Goal: Use online tool/utility: Use online tool/utility

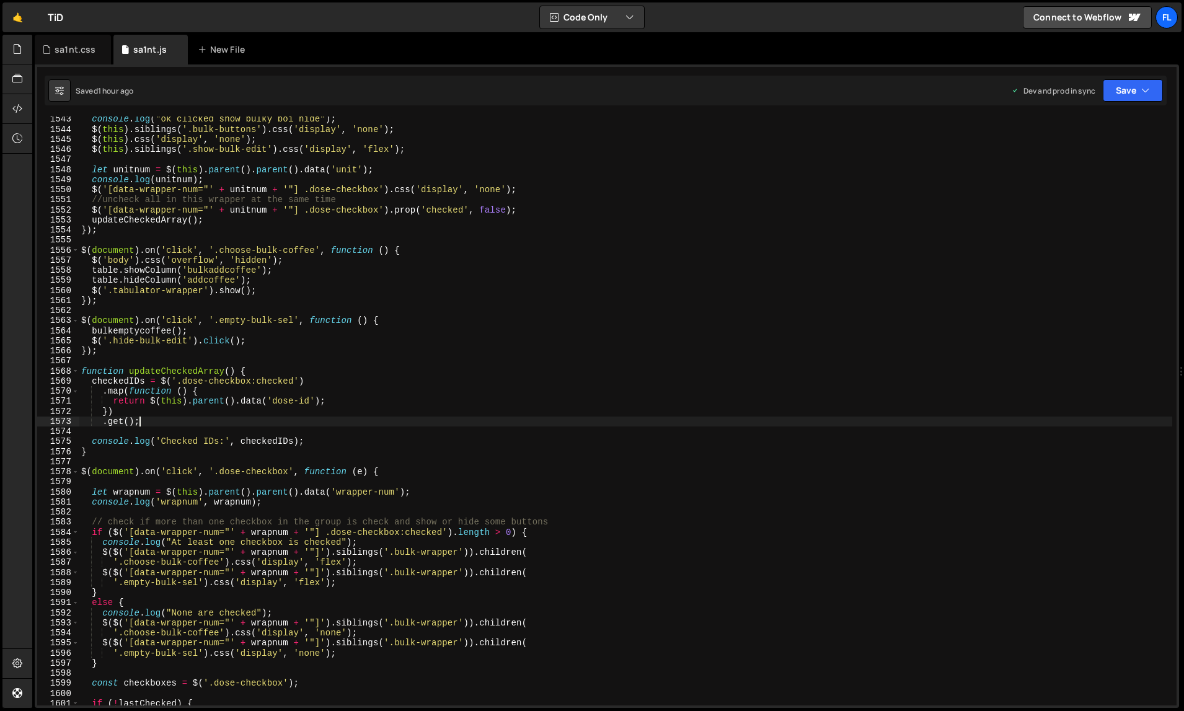
click at [717, 425] on div "console . log ( "ok clicked show bulky boi hide" ) ; $ ( this ) . siblings ( '.…" at bounding box center [626, 419] width 1094 height 610
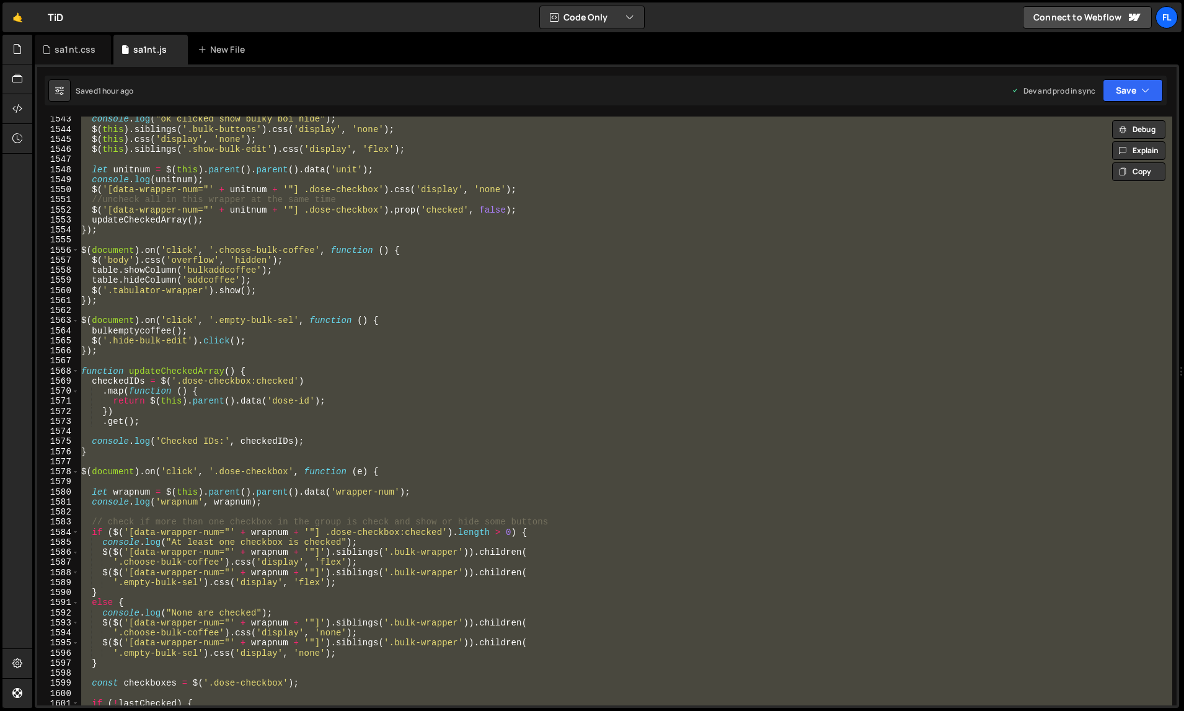
type textarea "});"
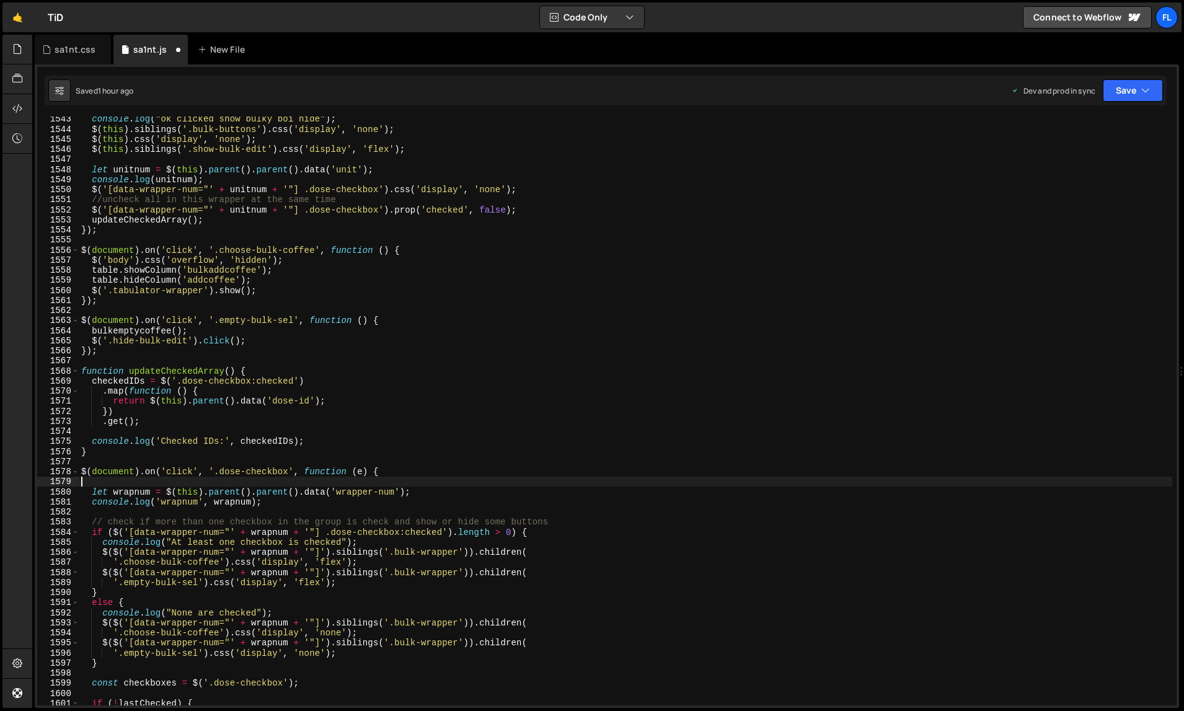
scroll to position [15893, 0]
click at [66, 60] on div "sa1nt.css" at bounding box center [73, 50] width 76 height 30
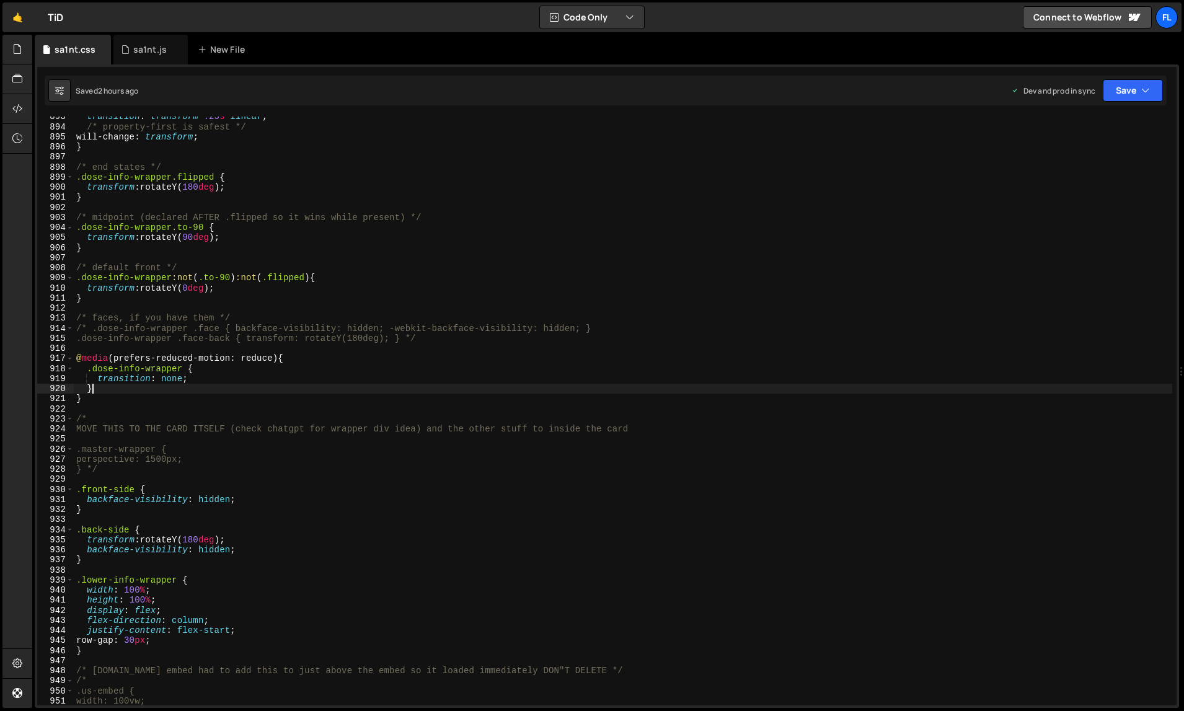
click at [387, 384] on div "transition : transform .25 s linear ; /* property-first is safest */ will-chang…" at bounding box center [623, 417] width 1099 height 610
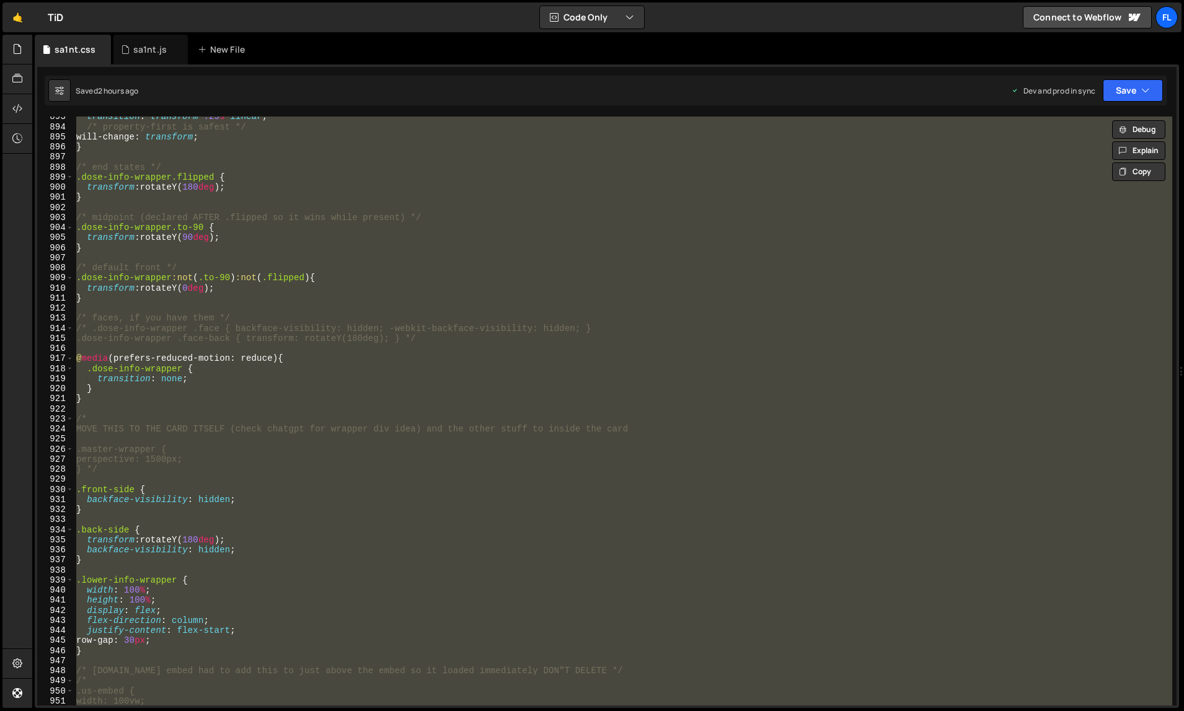
paste textarea
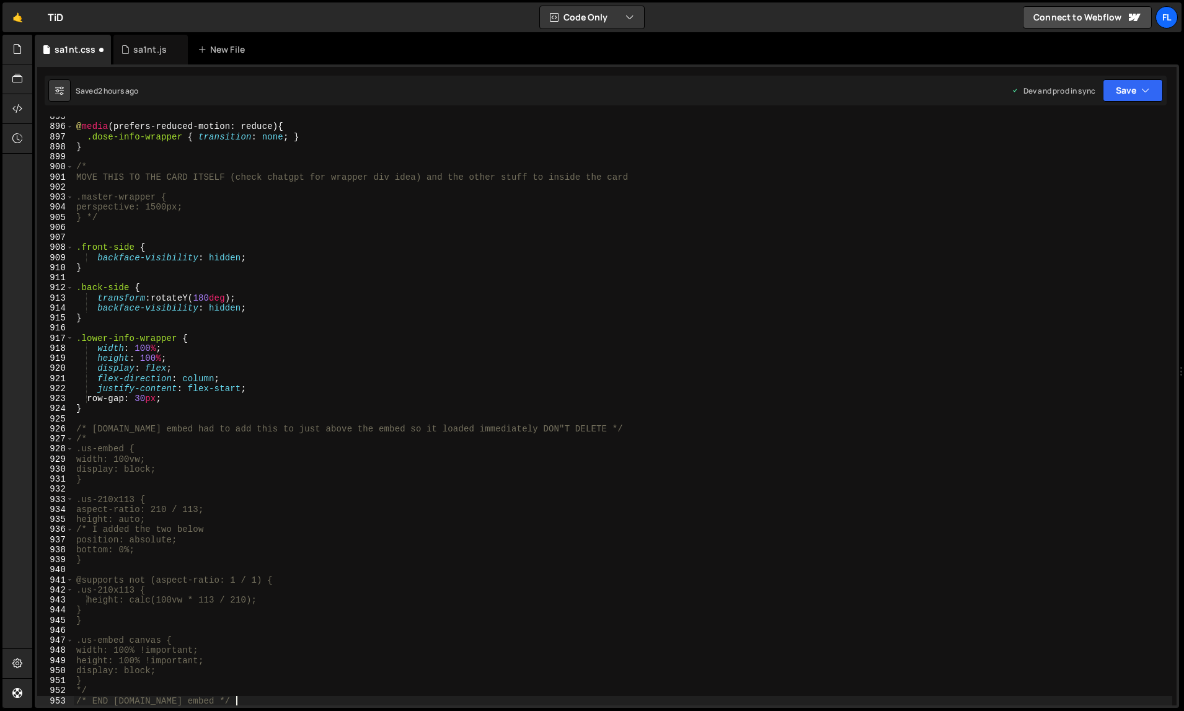
scroll to position [9023, 0]
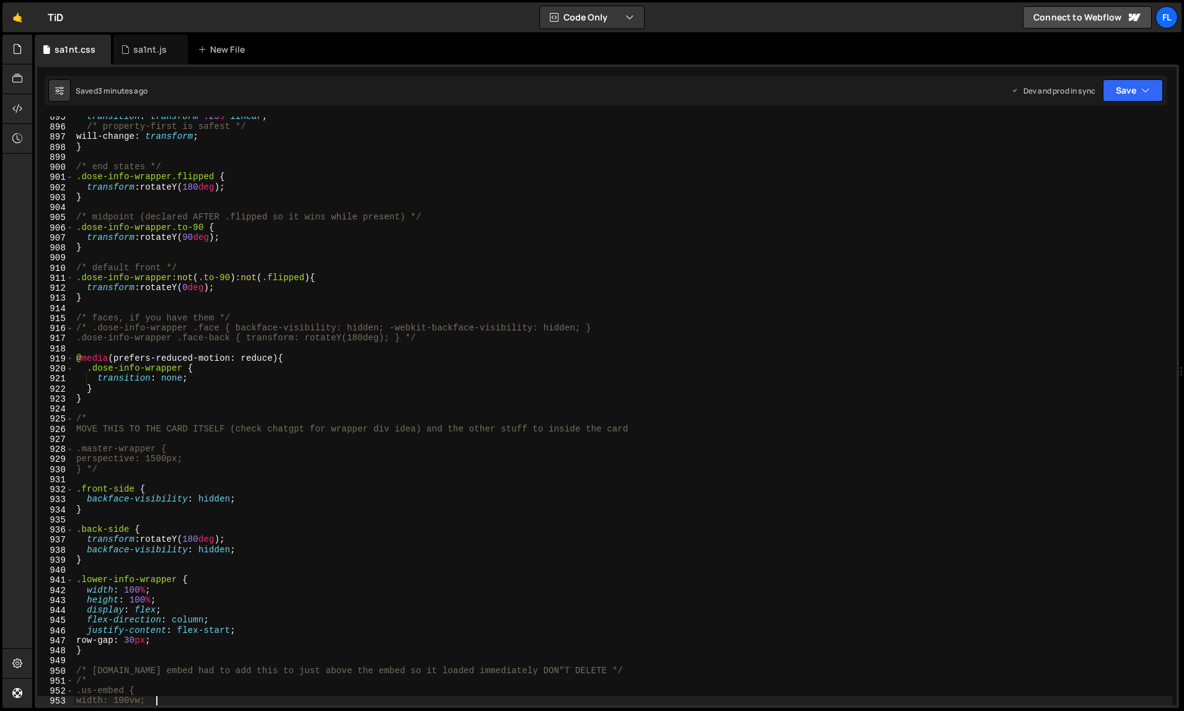
click at [639, 404] on div "transition : transform .25 s linear ; /* property-first is safest */ will-chang…" at bounding box center [623, 417] width 1099 height 610
type textarea "}"
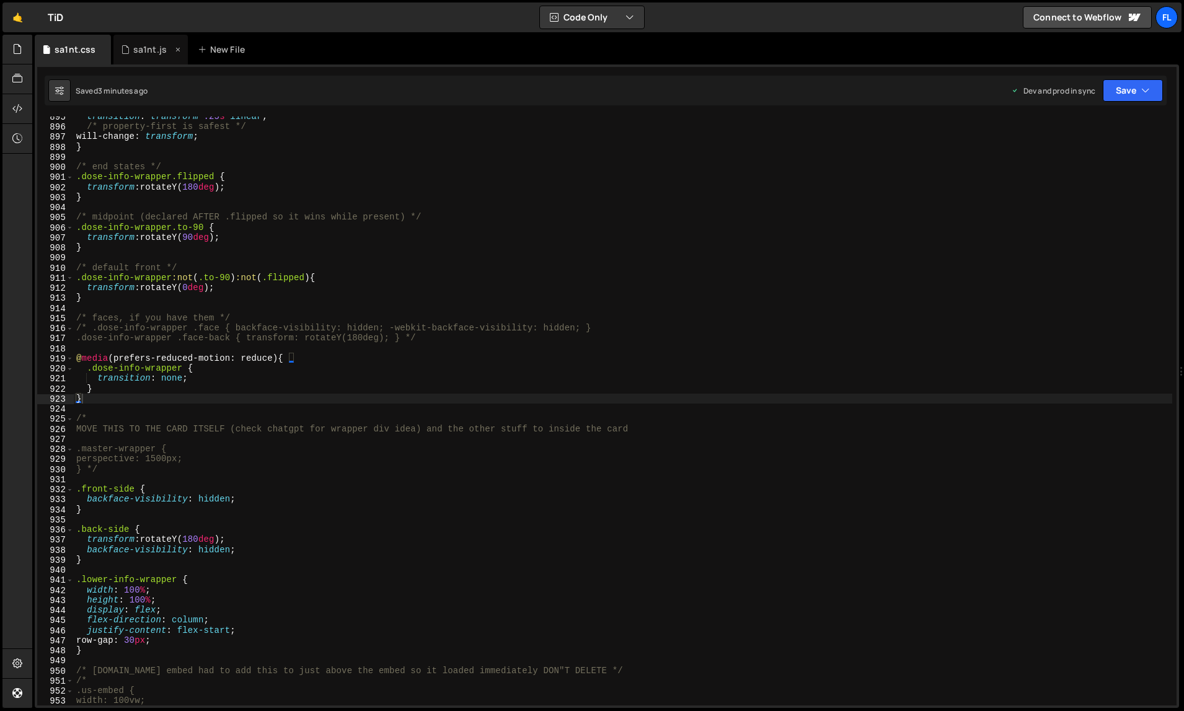
click at [159, 56] on div "sa1nt.js" at bounding box center [150, 50] width 74 height 30
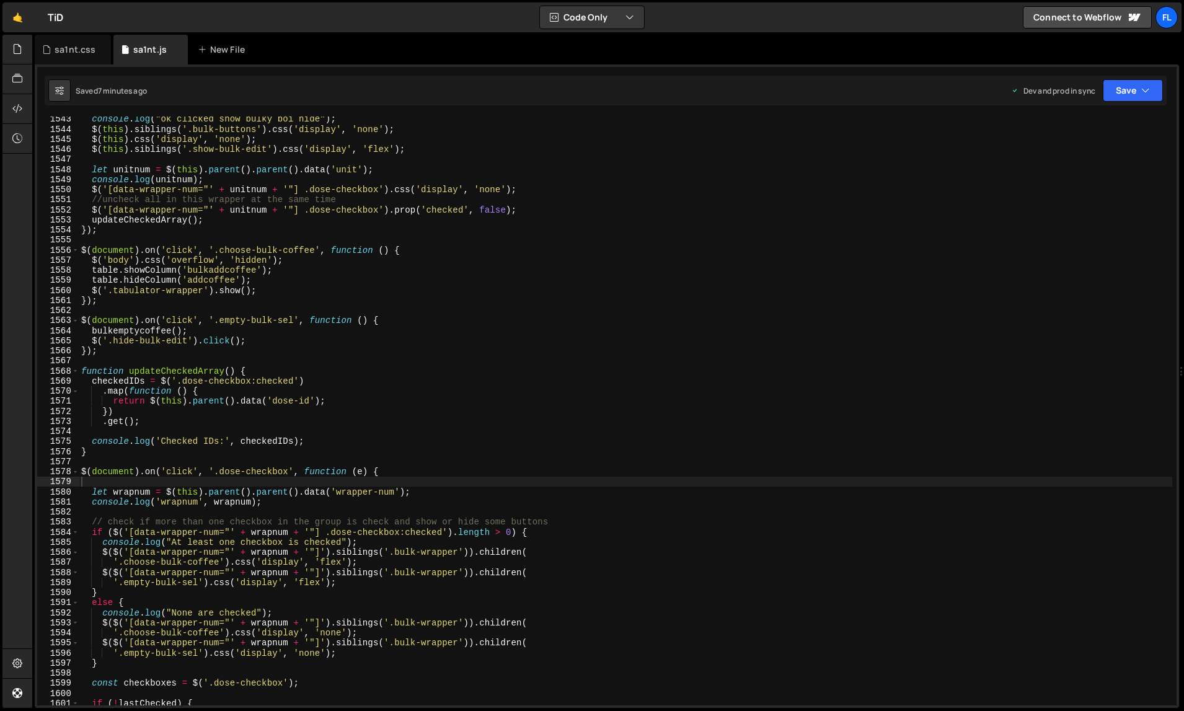
click at [331, 303] on div "console . log ( "ok clicked show bulky boi hide" ) ; $ ( this ) . siblings ( '.…" at bounding box center [626, 419] width 1094 height 610
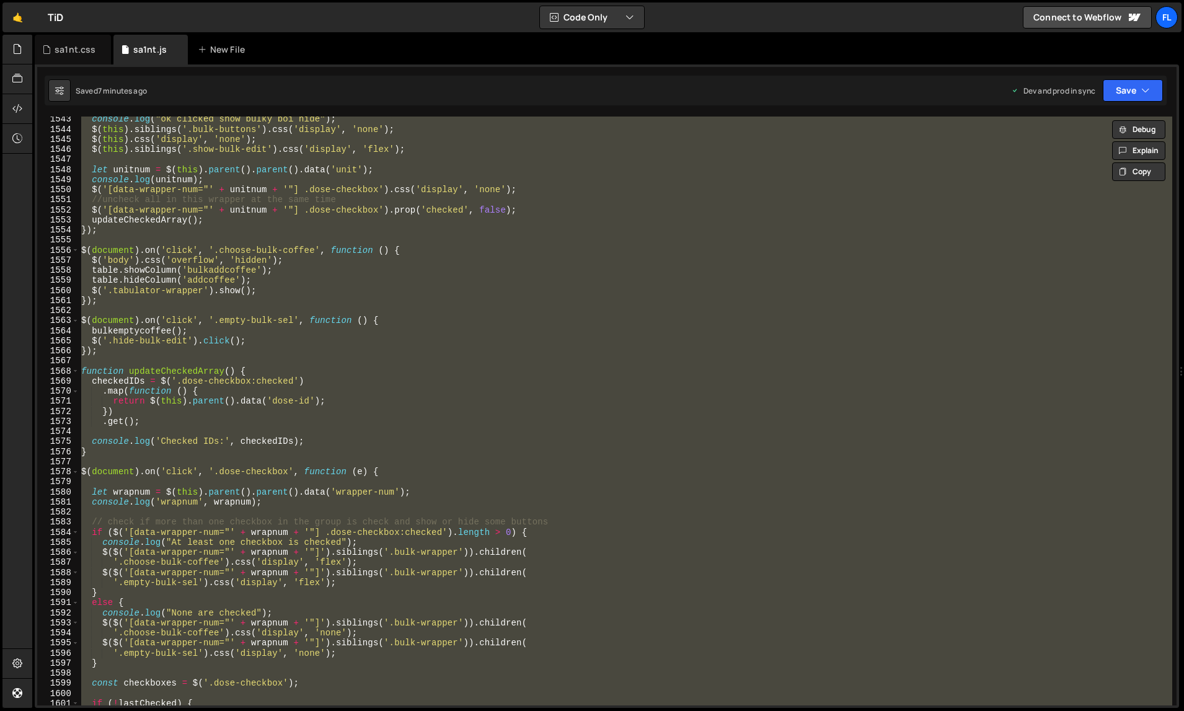
paste textarea
type textarea "});"
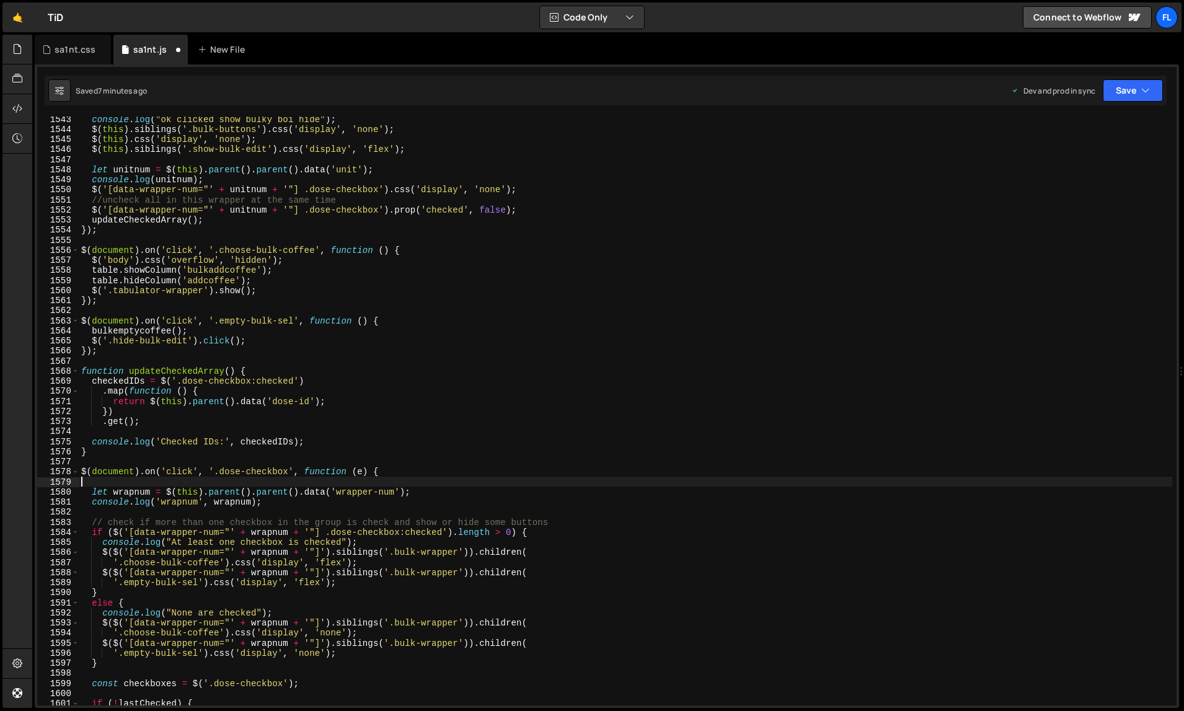
scroll to position [15903, 0]
click at [642, 428] on div "console . log ( "ok clicked show bulky boi hide" ) ; $ ( this ) . siblings ( '.…" at bounding box center [626, 419] width 1094 height 610
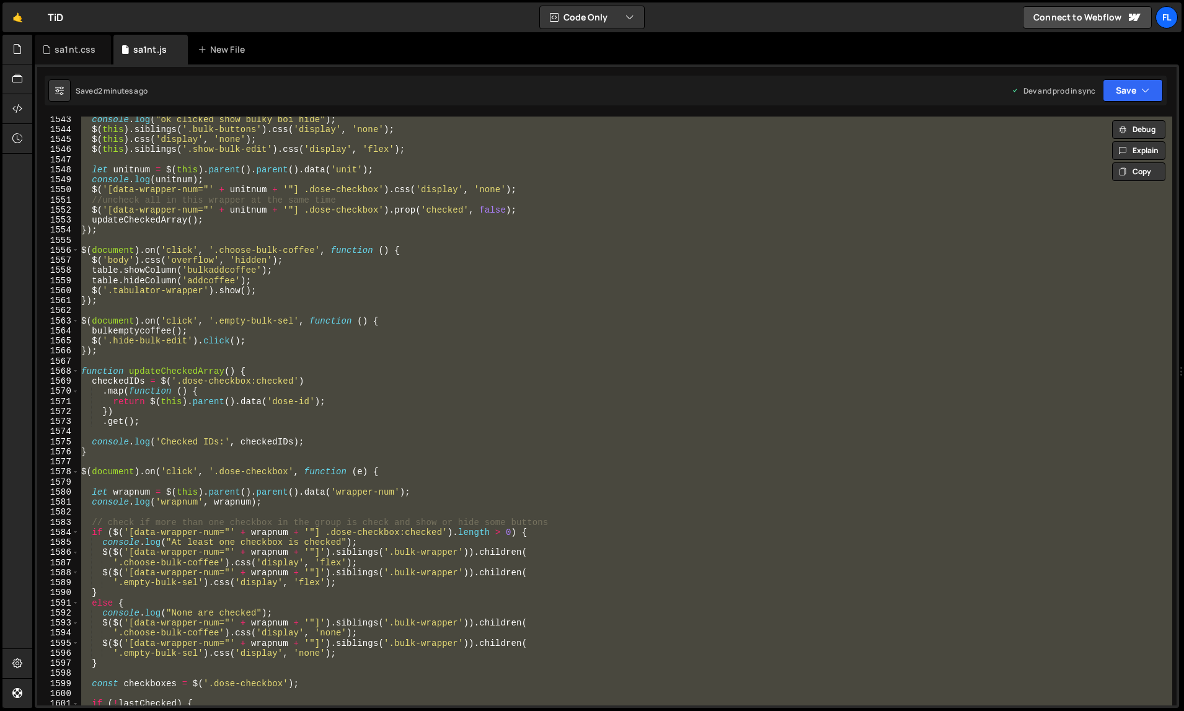
paste textarea
type textarea "});"
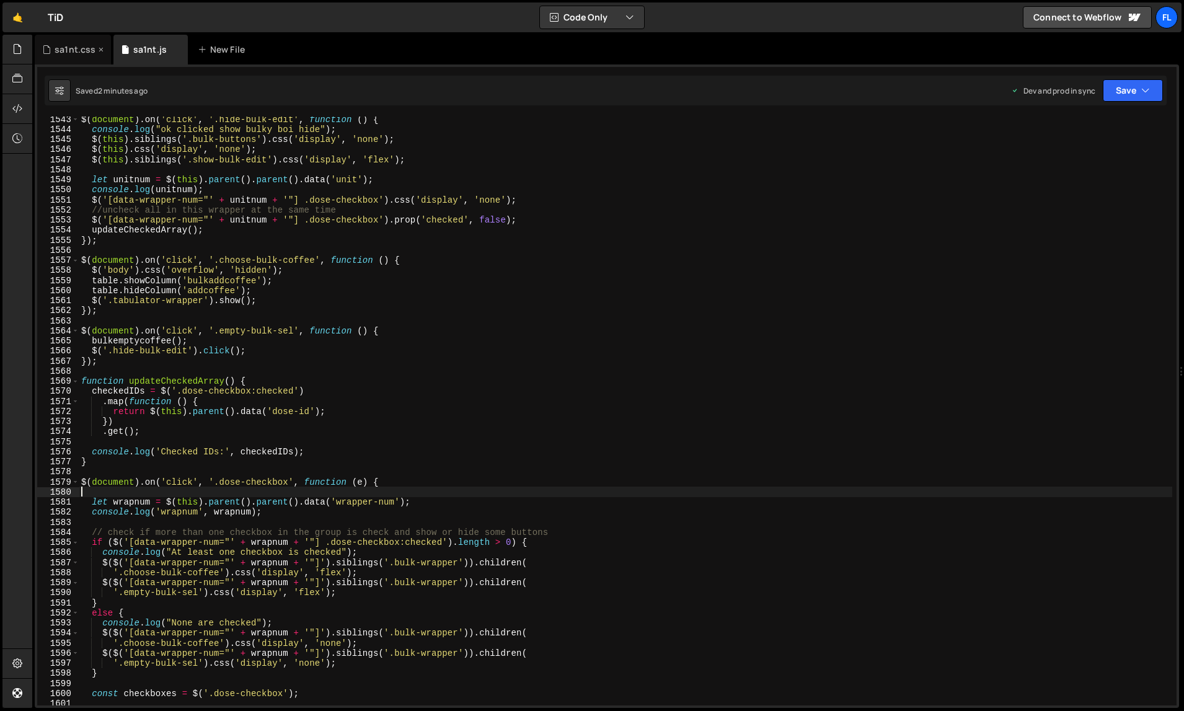
click at [65, 54] on div "sa1nt.css" at bounding box center [75, 49] width 41 height 12
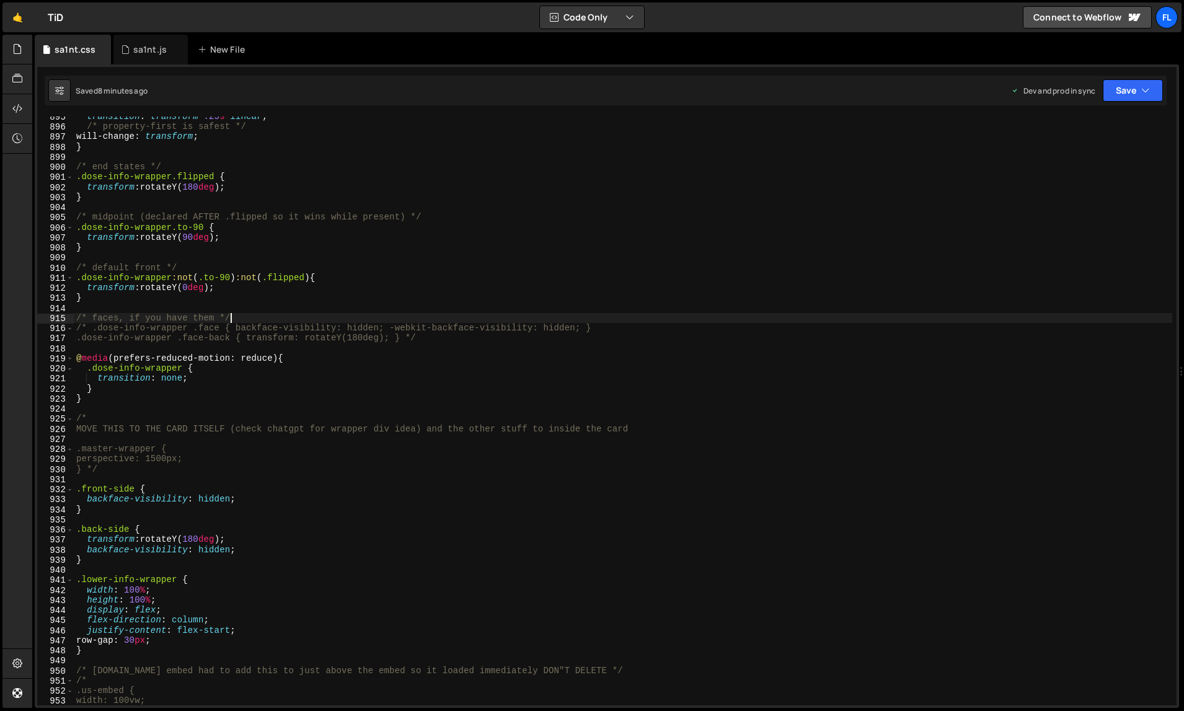
click at [321, 321] on div "transition : transform .25 s linear ; /* property-first is safest */ will-chang…" at bounding box center [623, 417] width 1099 height 610
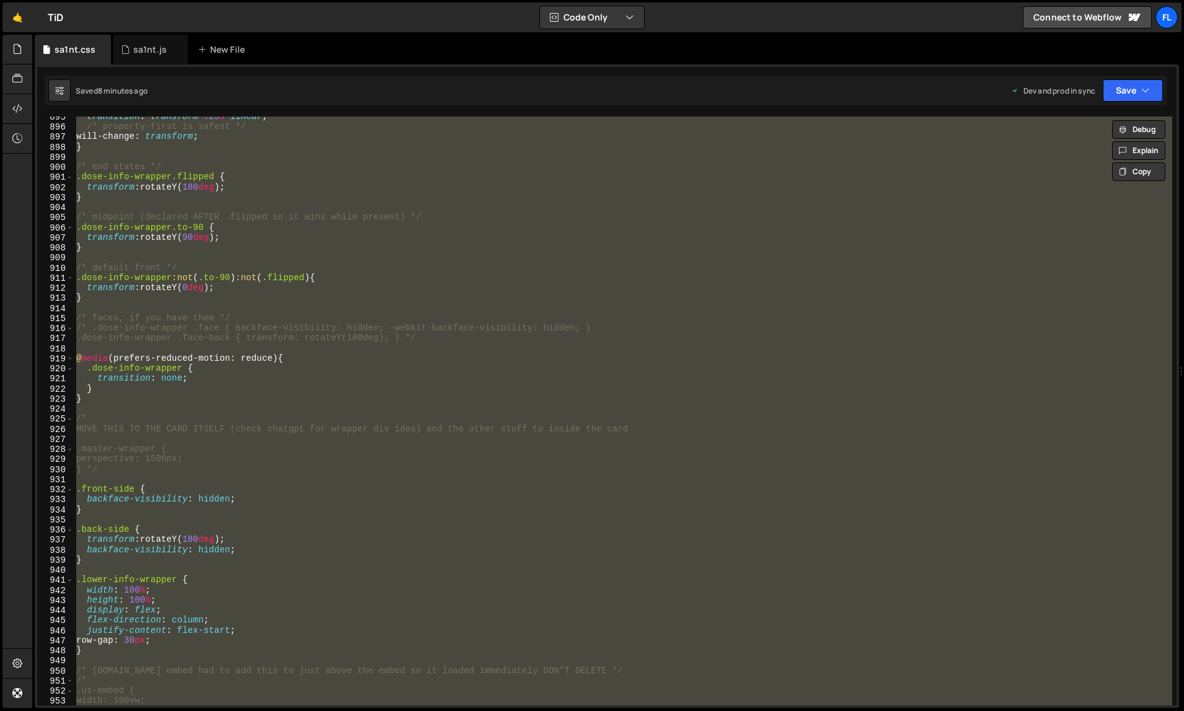
paste textarea
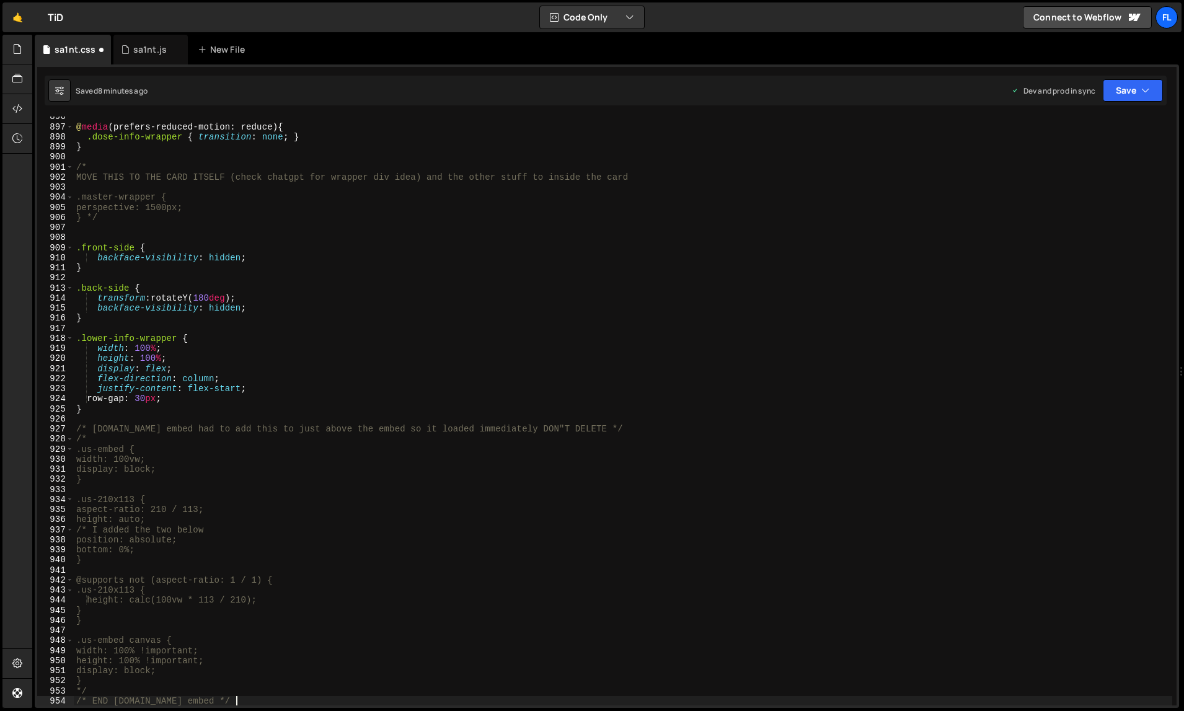
type textarea "display: block;"
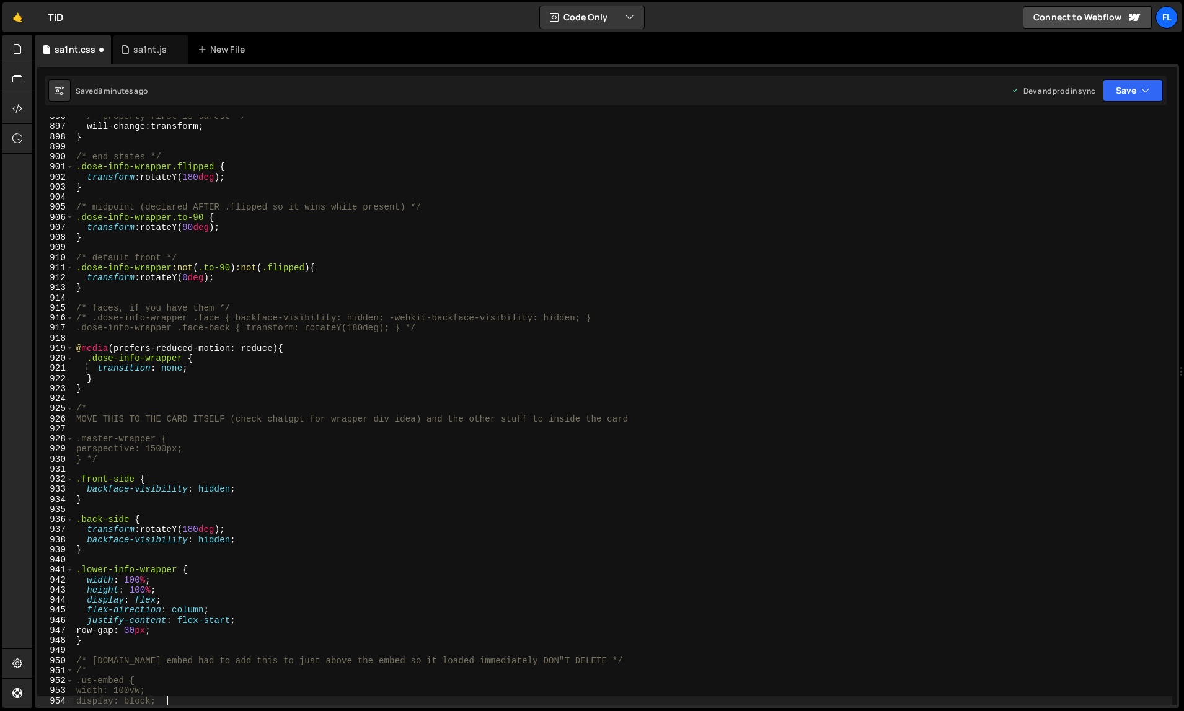
scroll to position [9033, 0]
click at [719, 473] on div "/* property-first is safest */ will-change : transform ; } /* end states */ .do…" at bounding box center [623, 417] width 1099 height 610
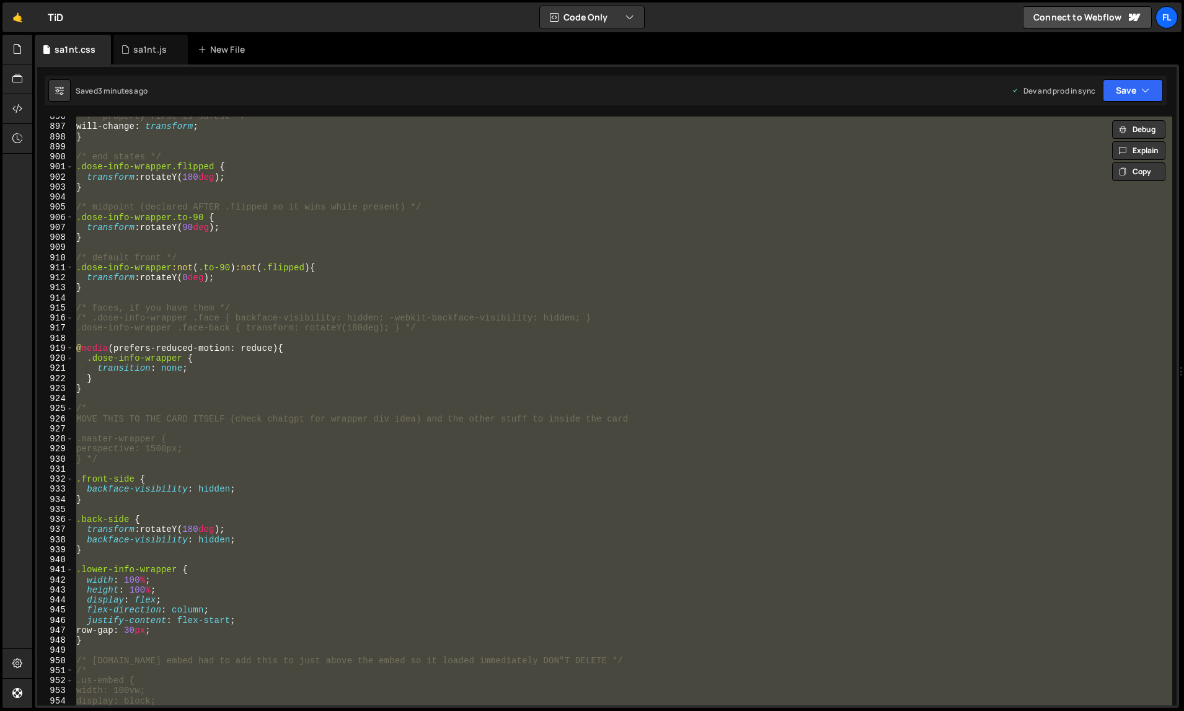
paste textarea
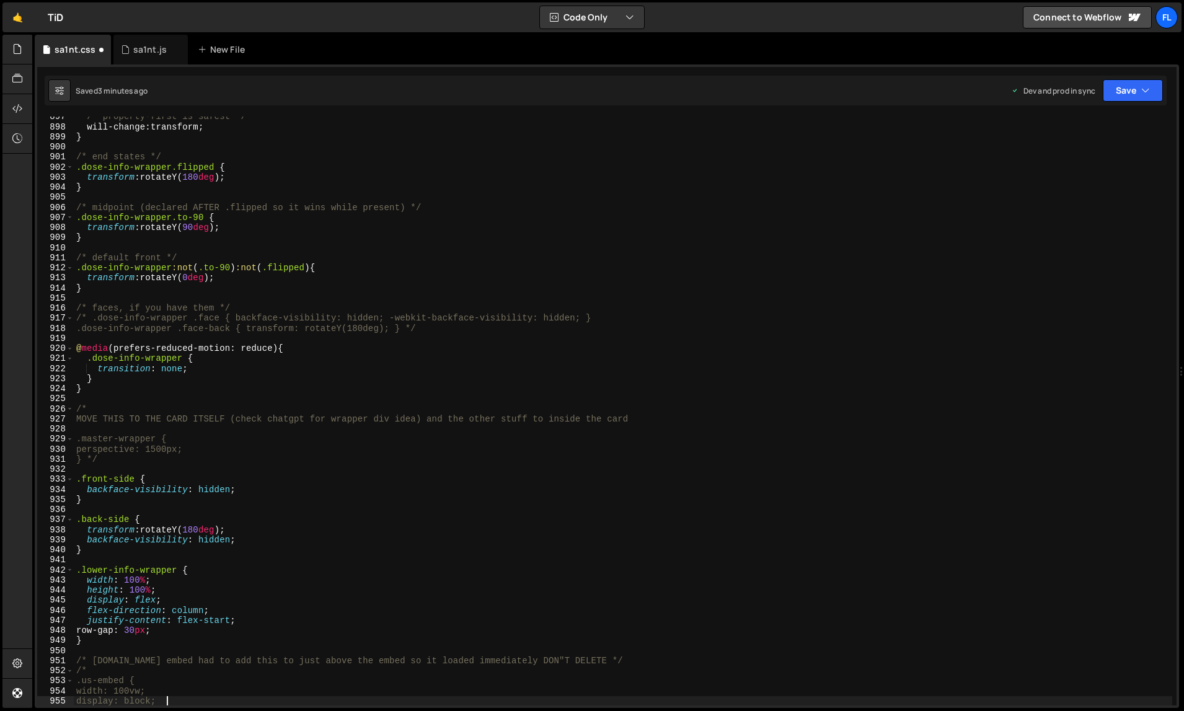
scroll to position [9043, 0]
click at [206, 231] on div "/* property-first is safest */ will-change : transform ; } /* end states */ .do…" at bounding box center [623, 417] width 1099 height 610
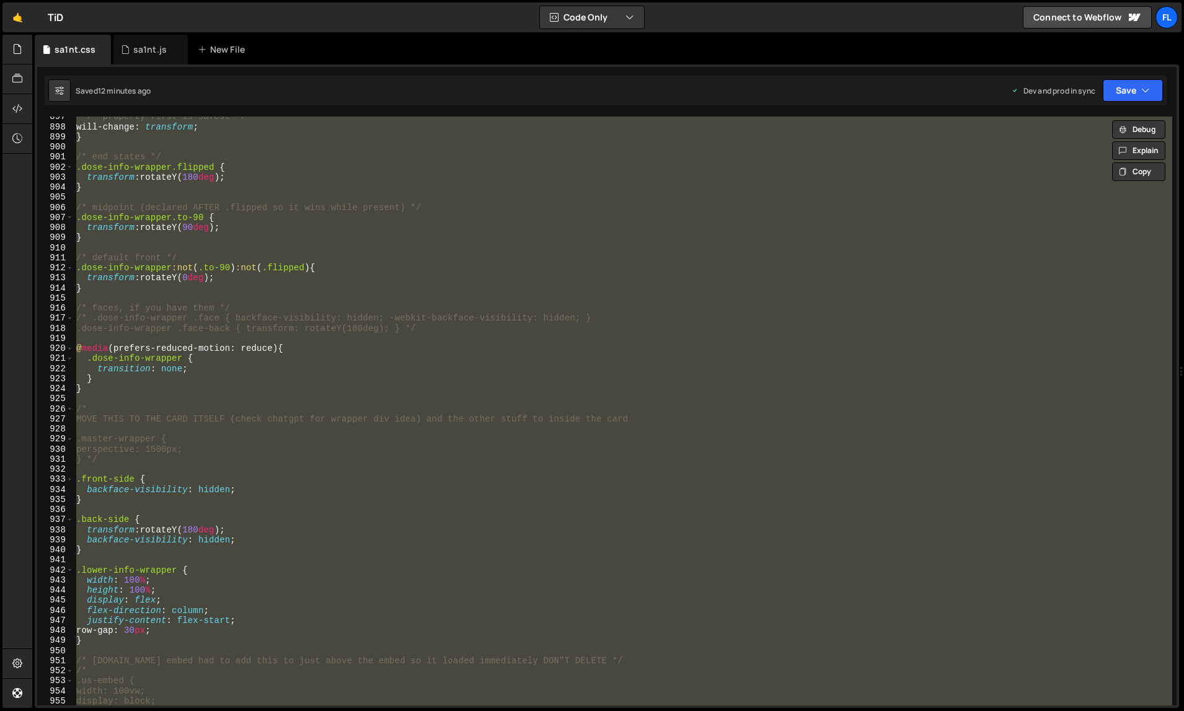
paste textarea
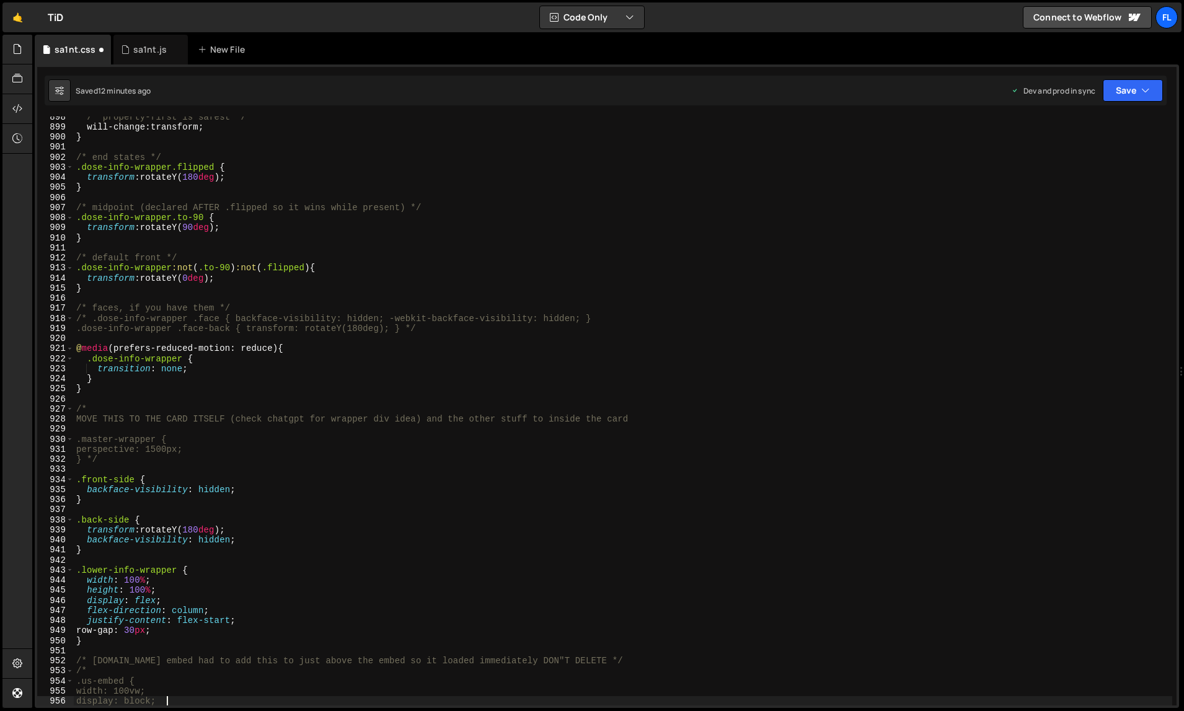
scroll to position [9053, 0]
click at [670, 499] on div "/* property-first is safest */ will-change : transform ; } /* end states */ .do…" at bounding box center [623, 417] width 1099 height 610
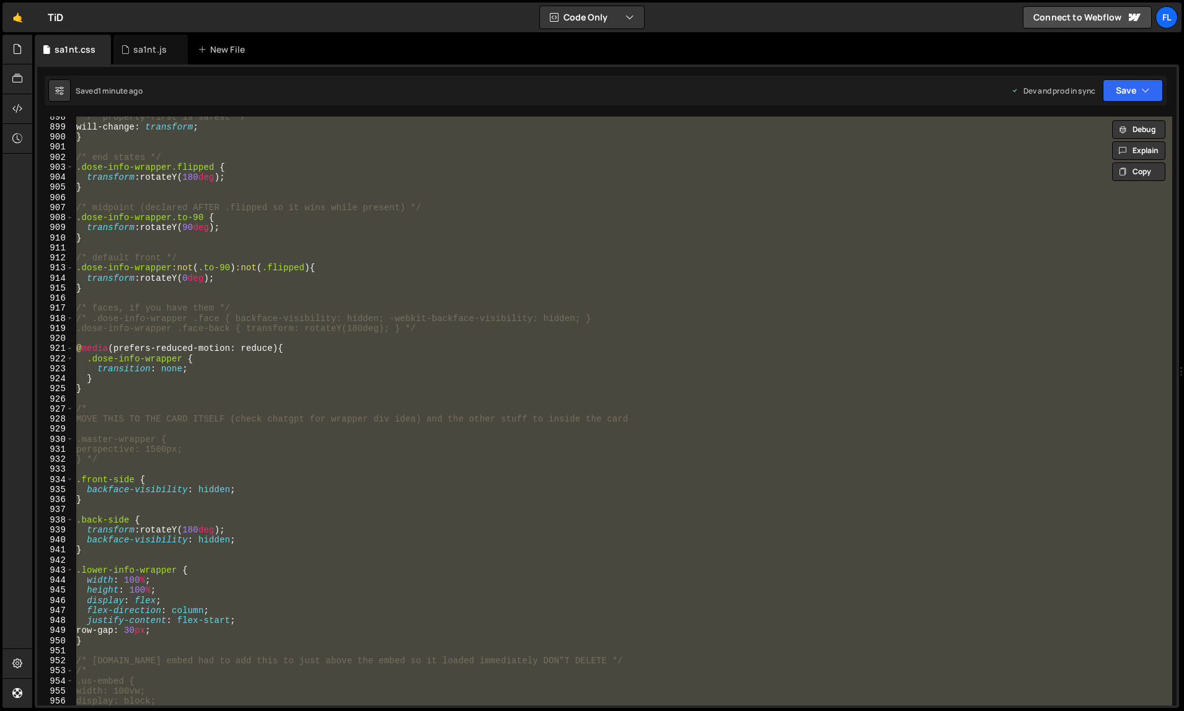
paste textarea
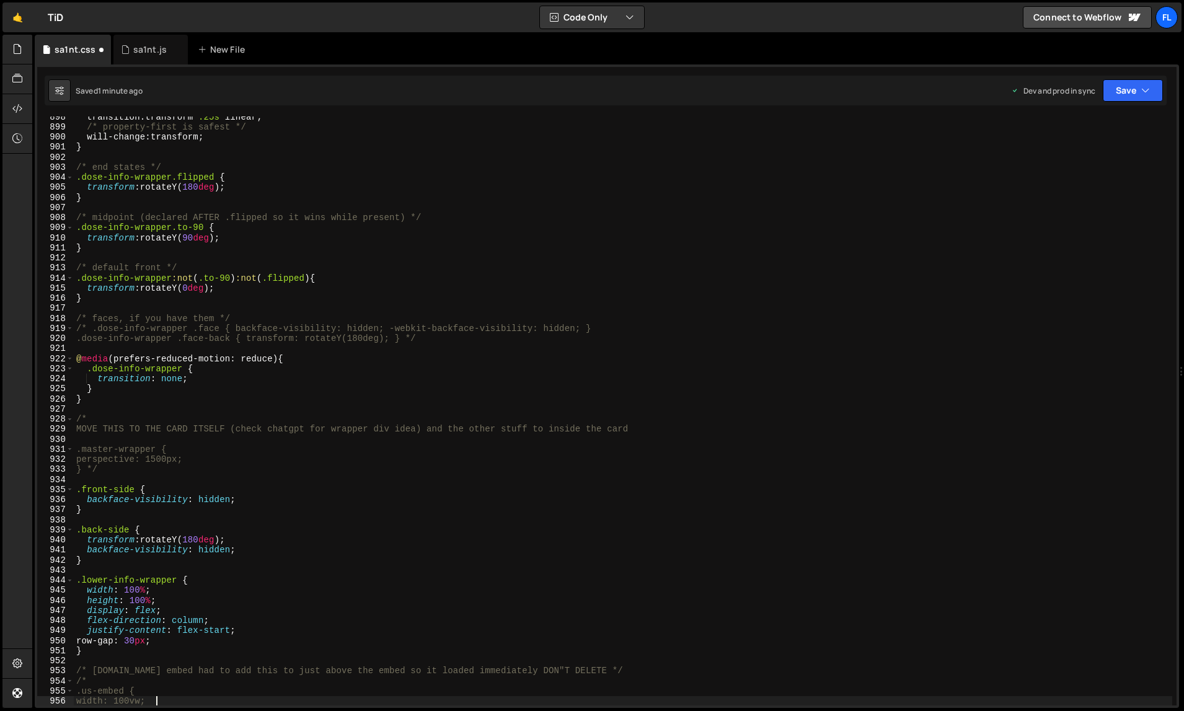
type textarea "width: 100vw;"
click at [148, 49] on div "sa1nt.js" at bounding box center [149, 49] width 33 height 12
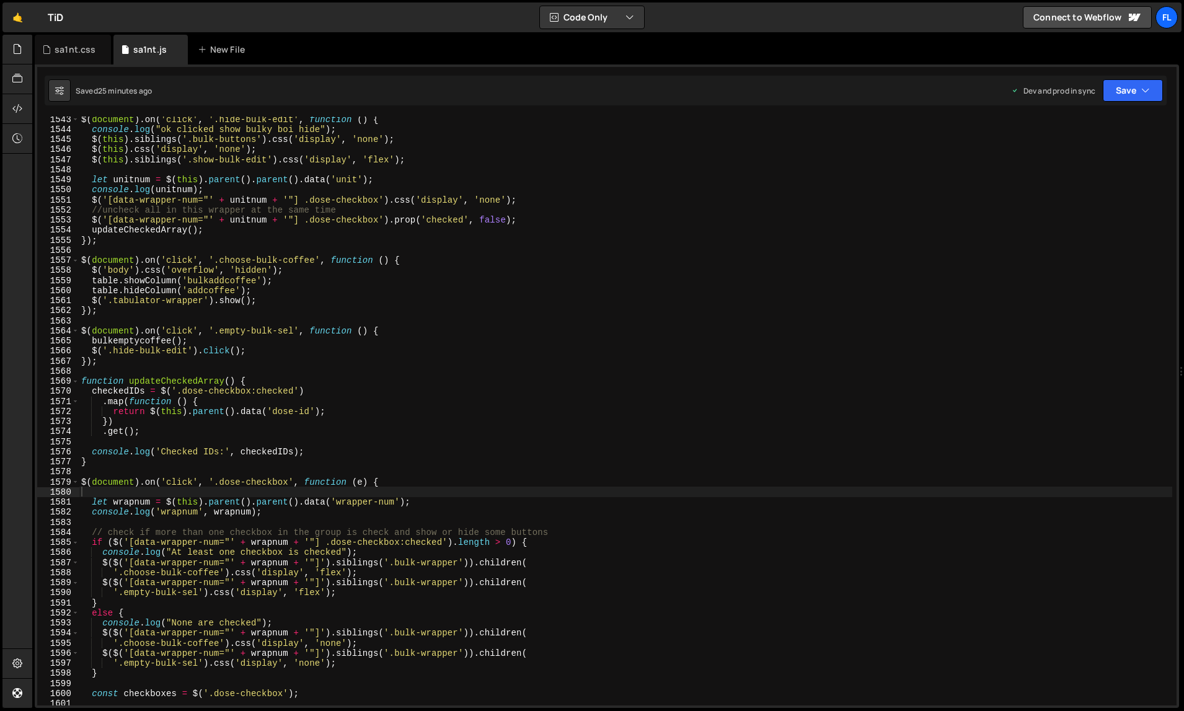
click at [268, 331] on div "$ ( document ) . on ( 'click' , '.hide-bulk-edit' , function ( ) { console . lo…" at bounding box center [626, 419] width 1094 height 610
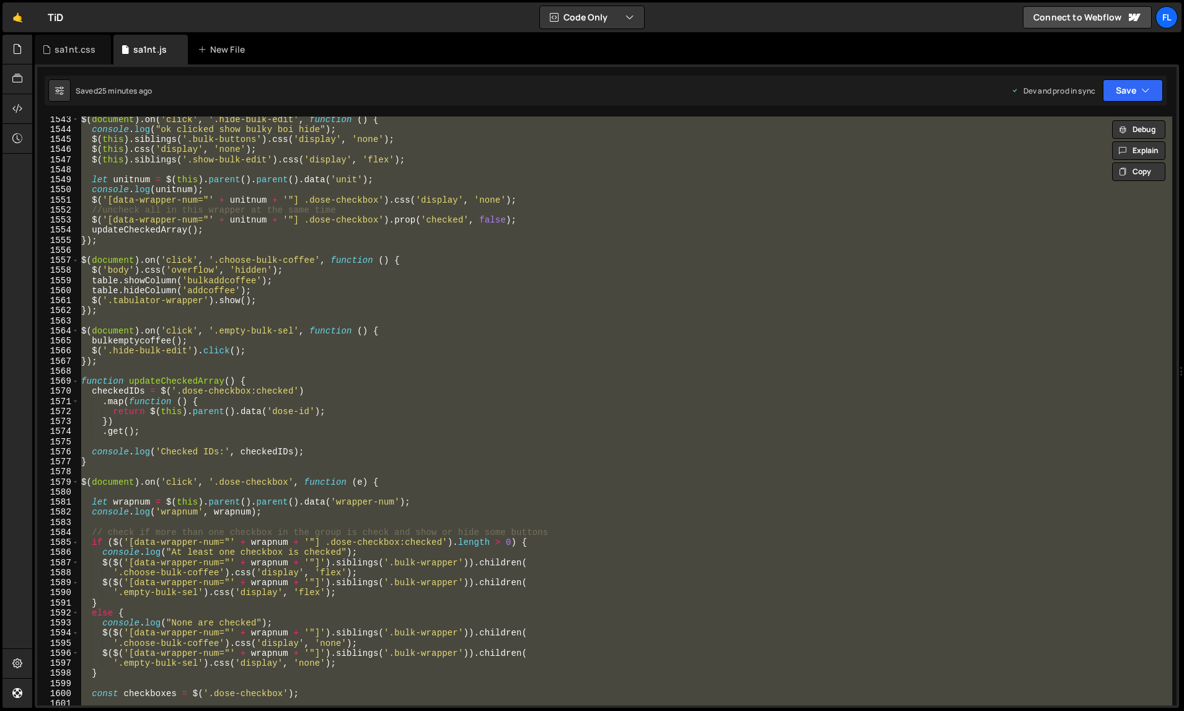
paste textarea
type textarea "});"
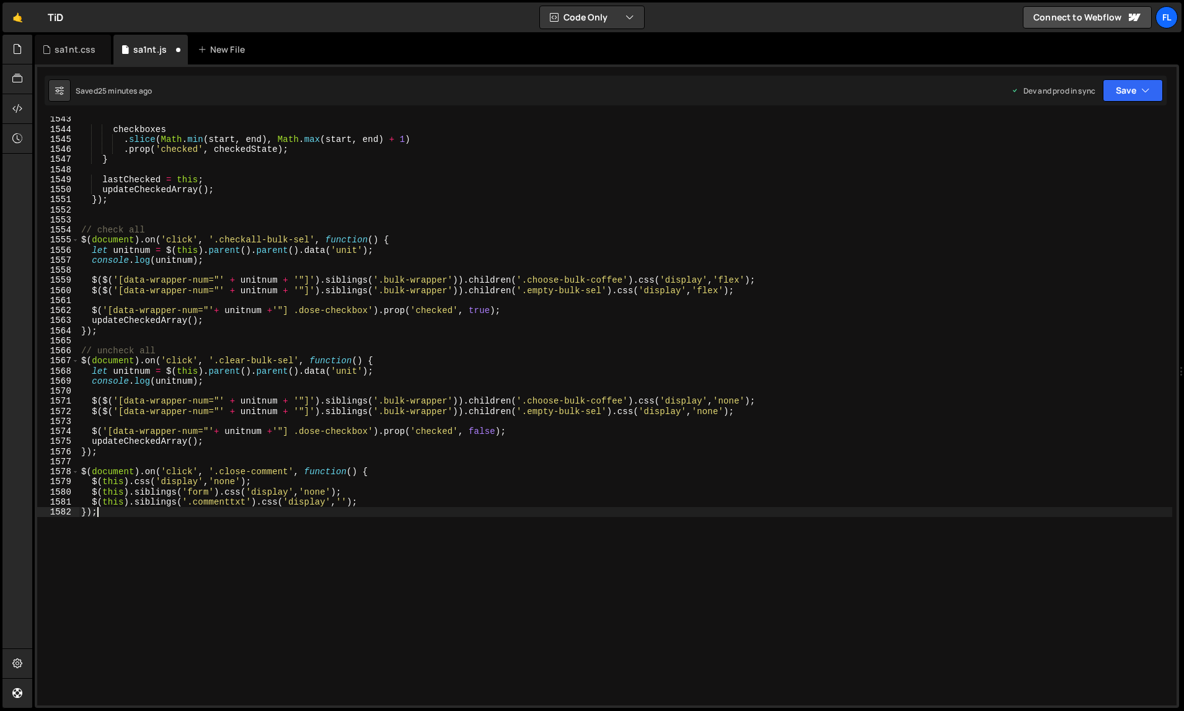
scroll to position [15903, 0]
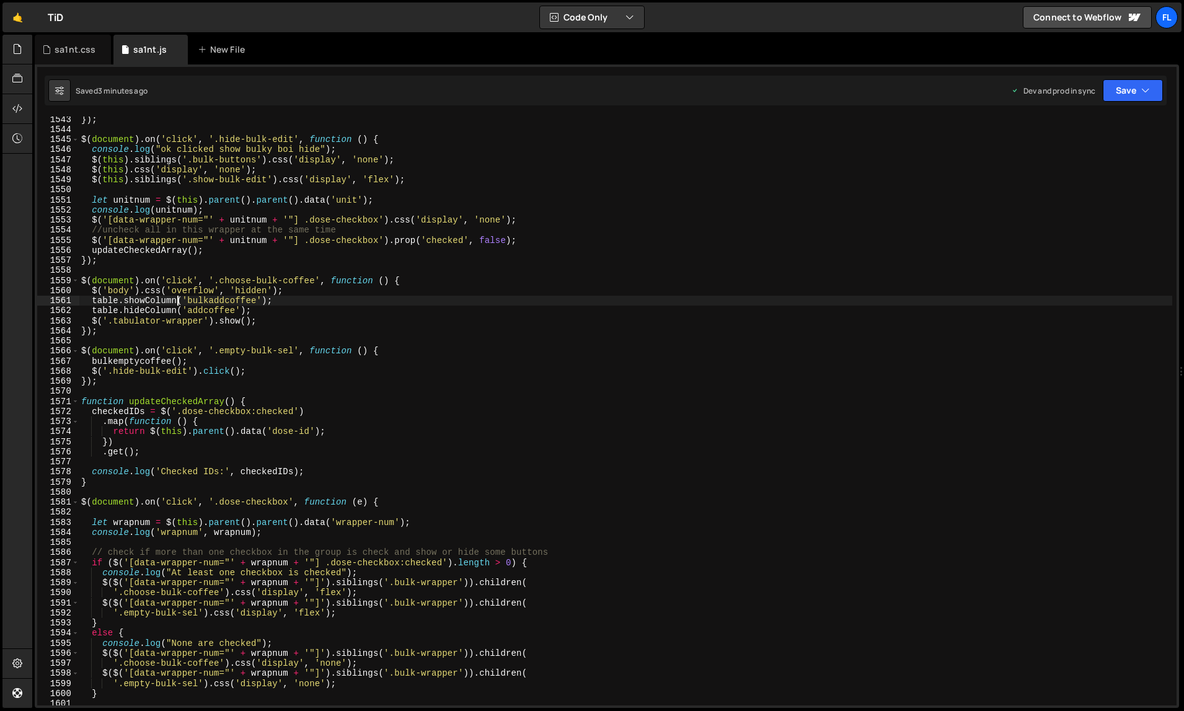
click at [177, 301] on div "}) ; $ ( document ) . on ( 'click' , '.hide-bulk-edit' , function ( ) { console…" at bounding box center [626, 419] width 1094 height 610
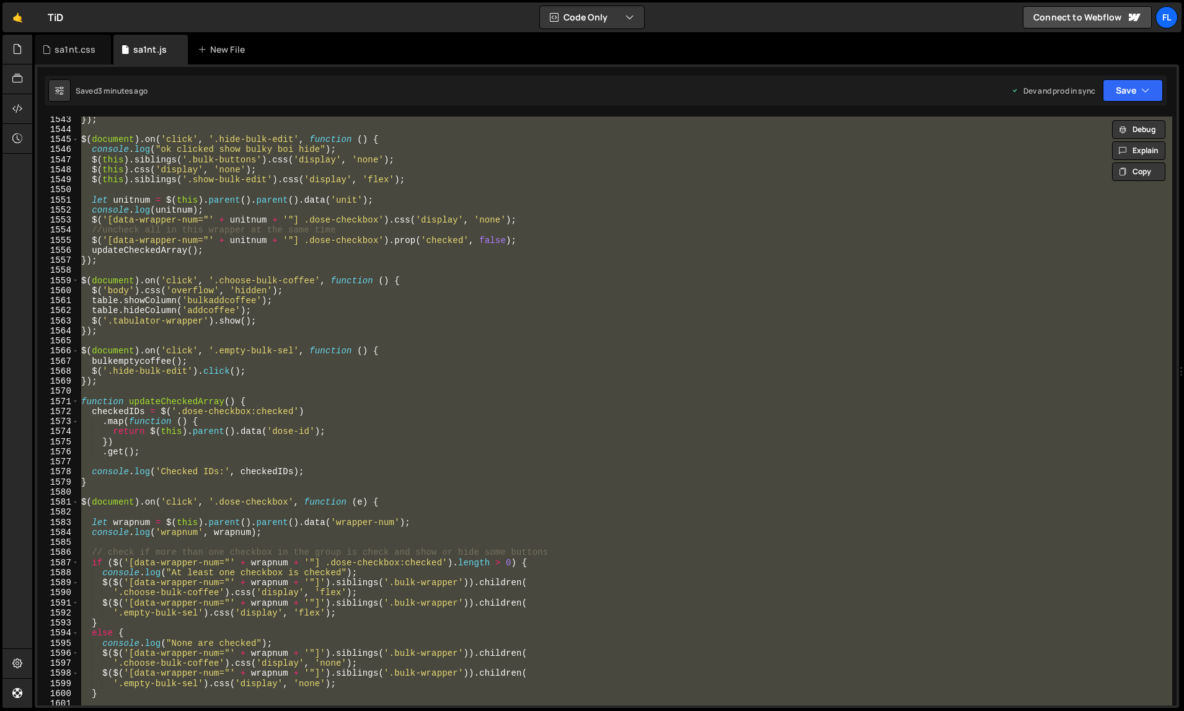
paste textarea
type textarea "});"
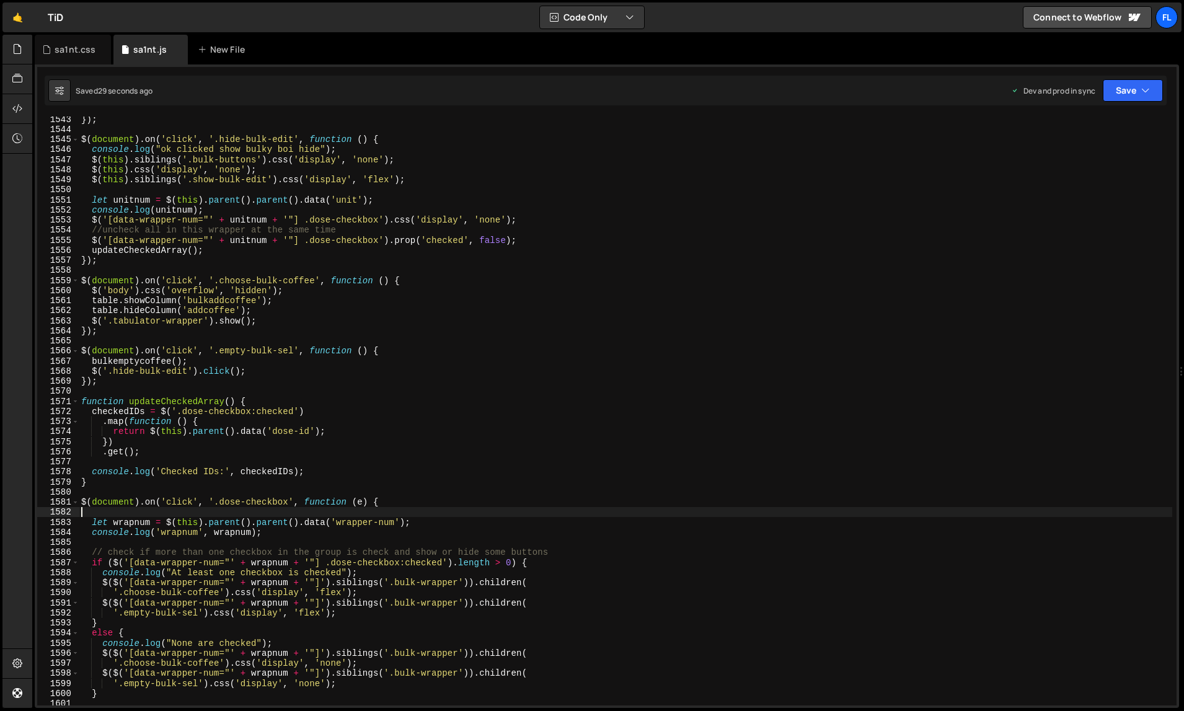
click at [711, 465] on div "}) ; $ ( document ) . on ( 'click' , '.hide-bulk-edit' , function ( ) { console…" at bounding box center [626, 419] width 1094 height 610
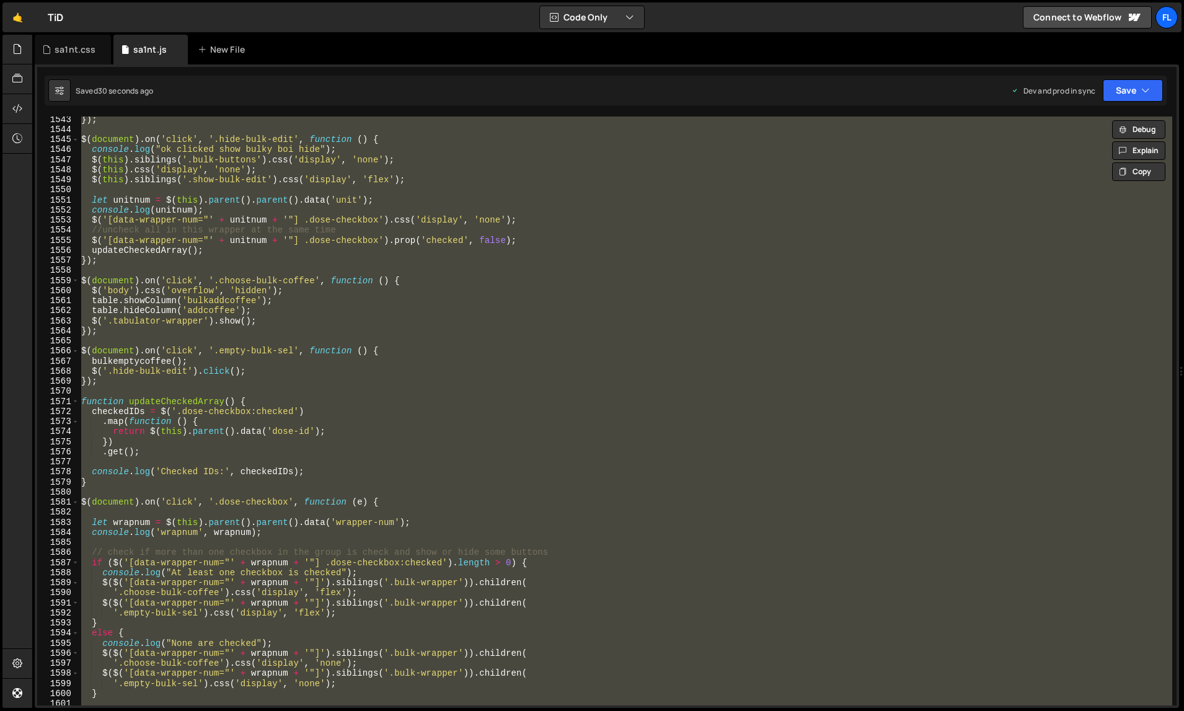
paste textarea
type textarea "});"
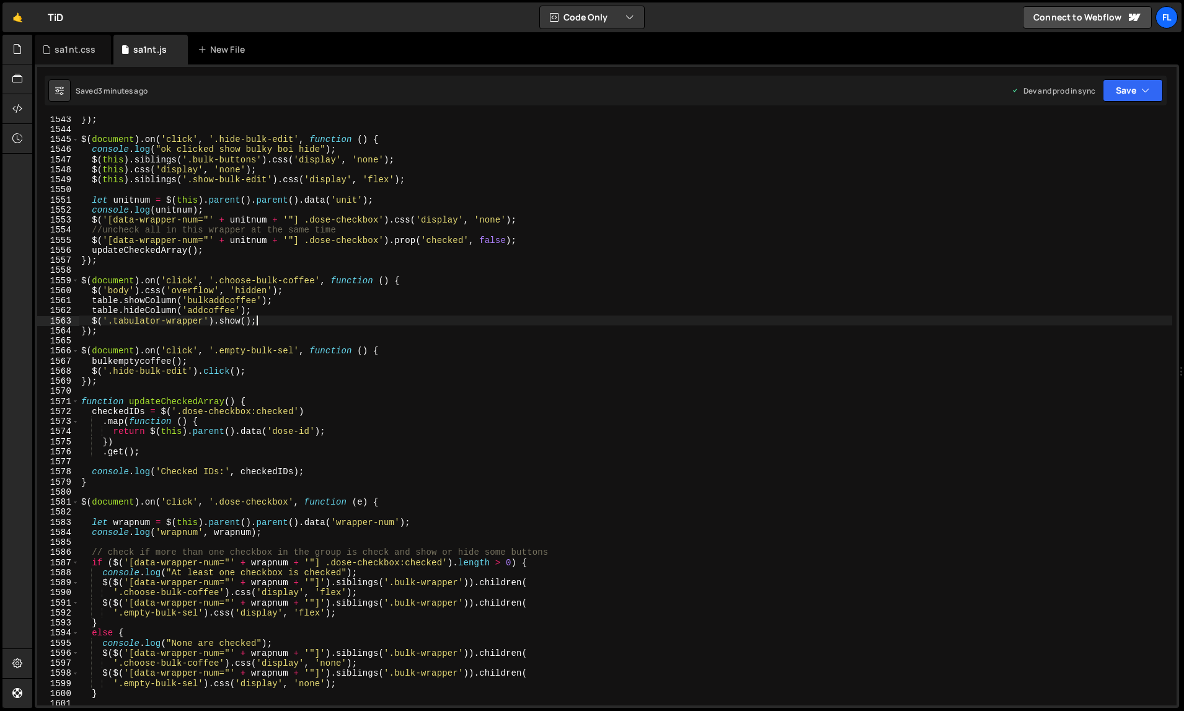
click at [590, 321] on div "}) ; $ ( document ) . on ( 'click' , '.hide-bulk-edit' , function ( ) { console…" at bounding box center [626, 419] width 1094 height 610
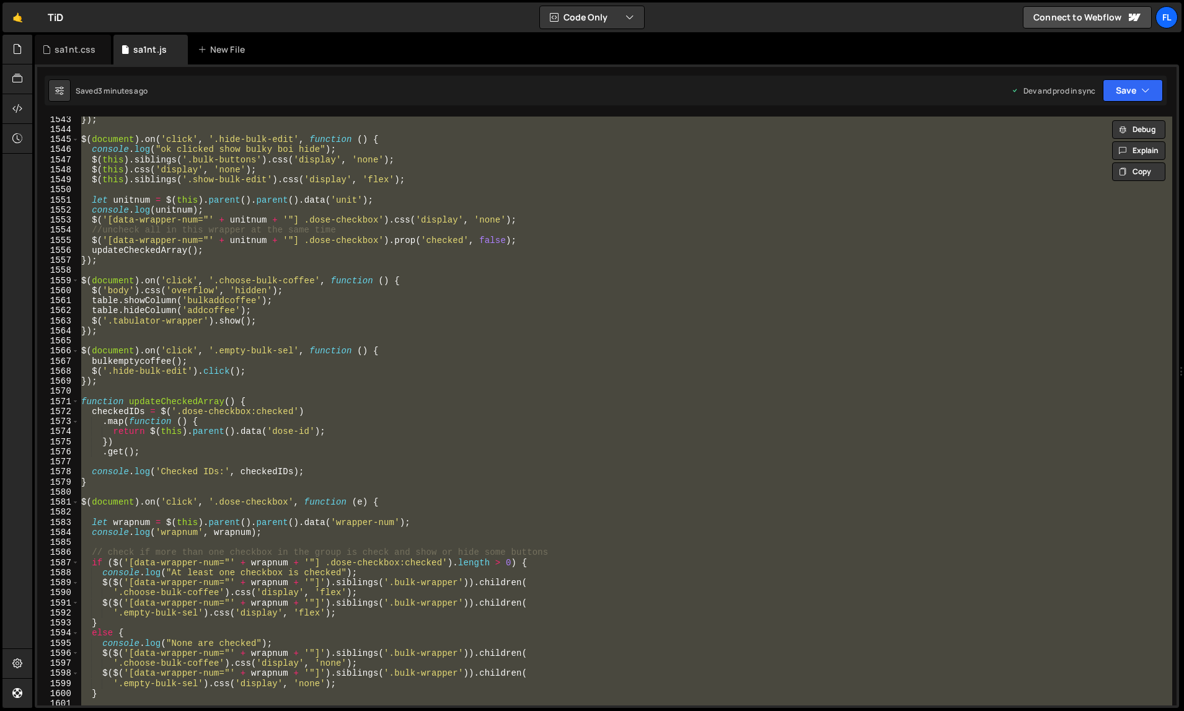
paste textarea
type textarea "});"
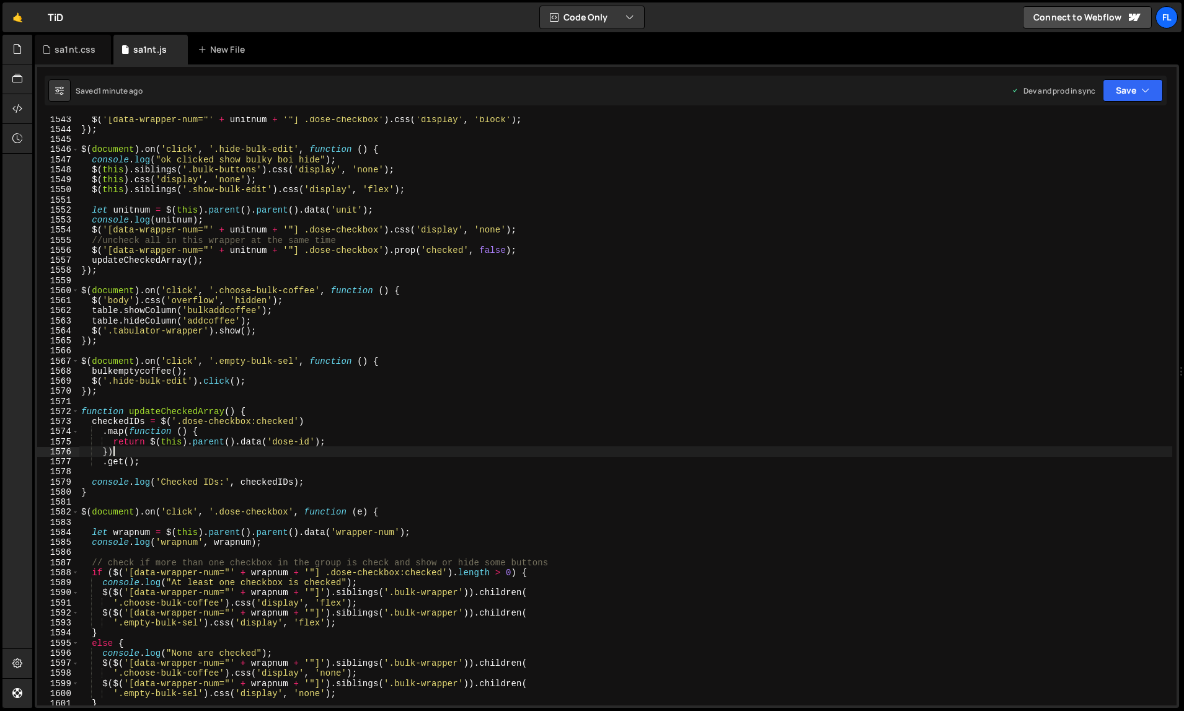
click at [757, 454] on div "$ ( '[data-wrapper-num="' + unitnum + '"] .dose-checkbox' ) . css ( 'display' ,…" at bounding box center [626, 419] width 1094 height 610
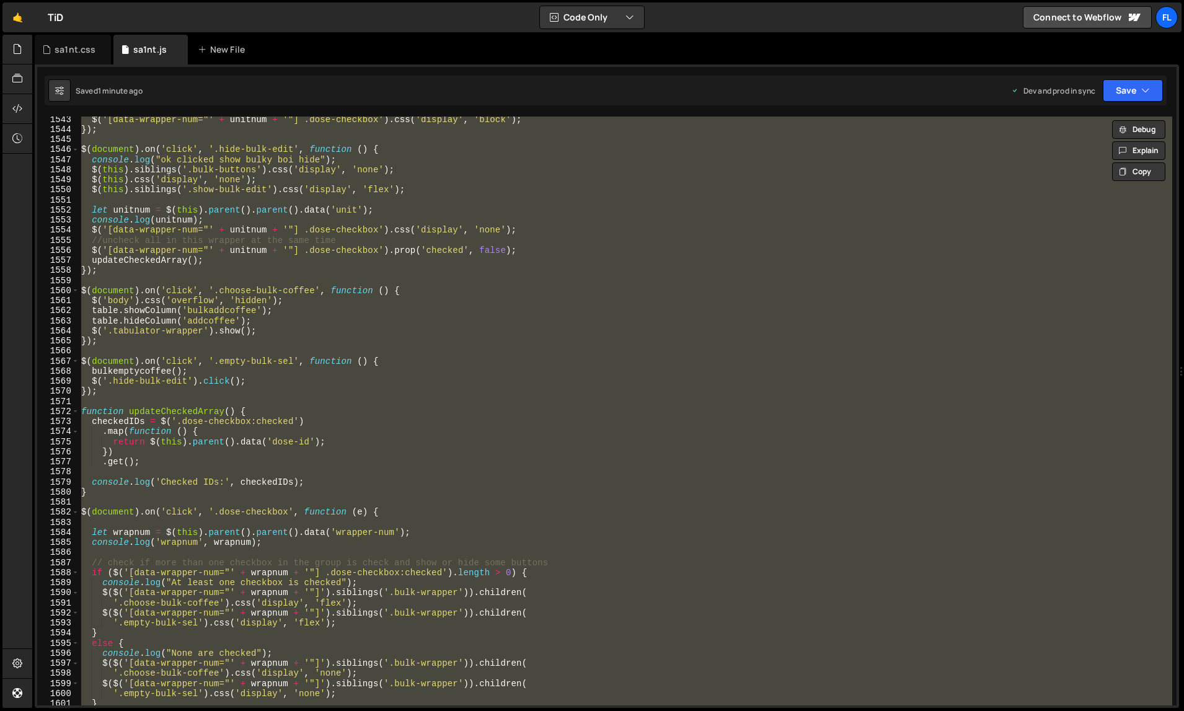
paste textarea
type textarea "});"
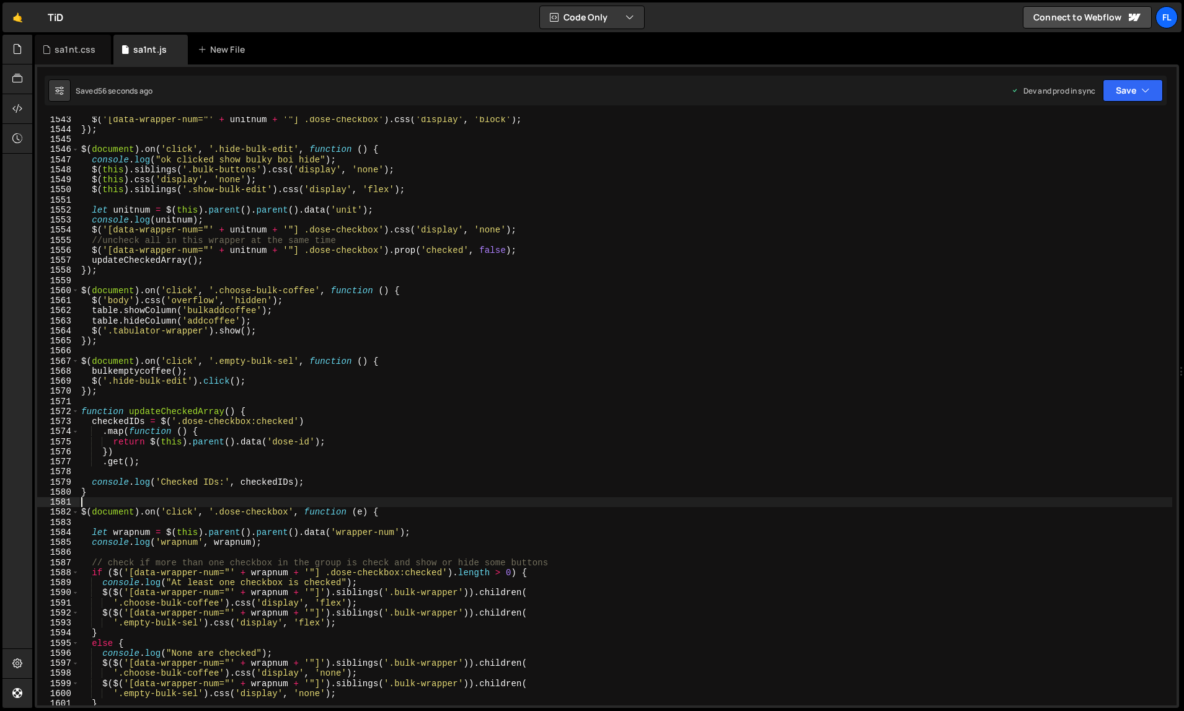
click at [719, 499] on div "$ ( '[data-wrapper-num="' + unitnum + '"] .dose-checkbox' ) . css ( 'display' ,…" at bounding box center [626, 419] width 1094 height 610
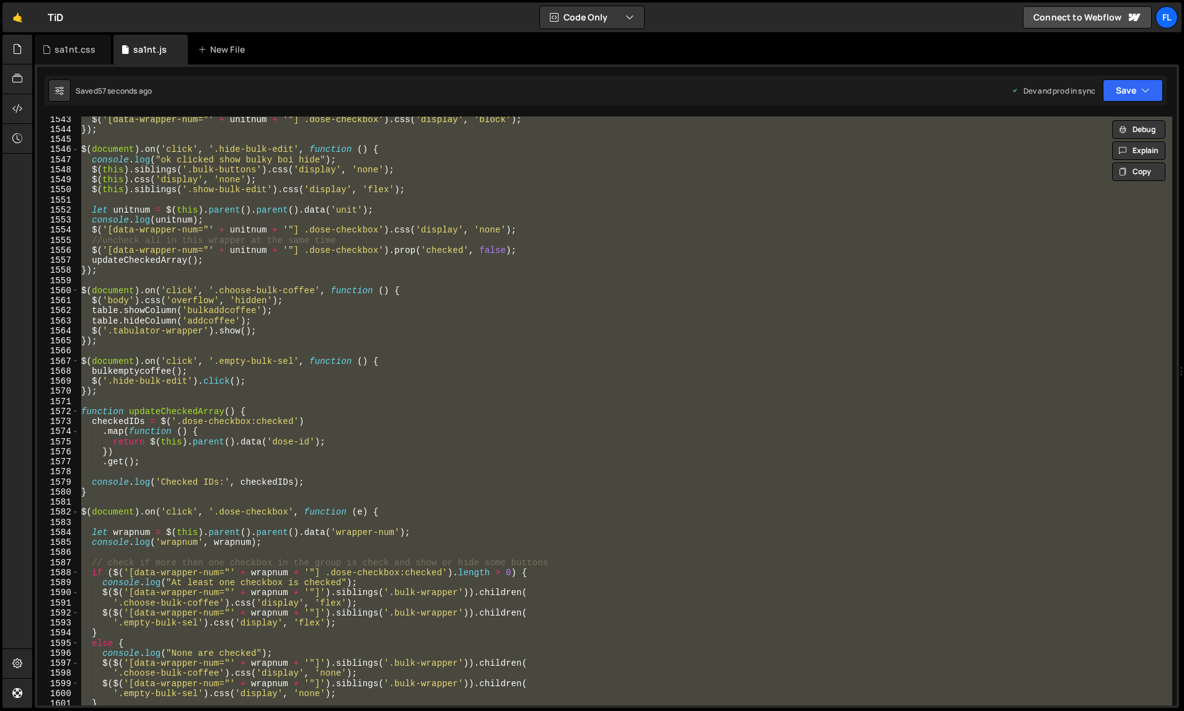
paste textarea
type textarea "});"
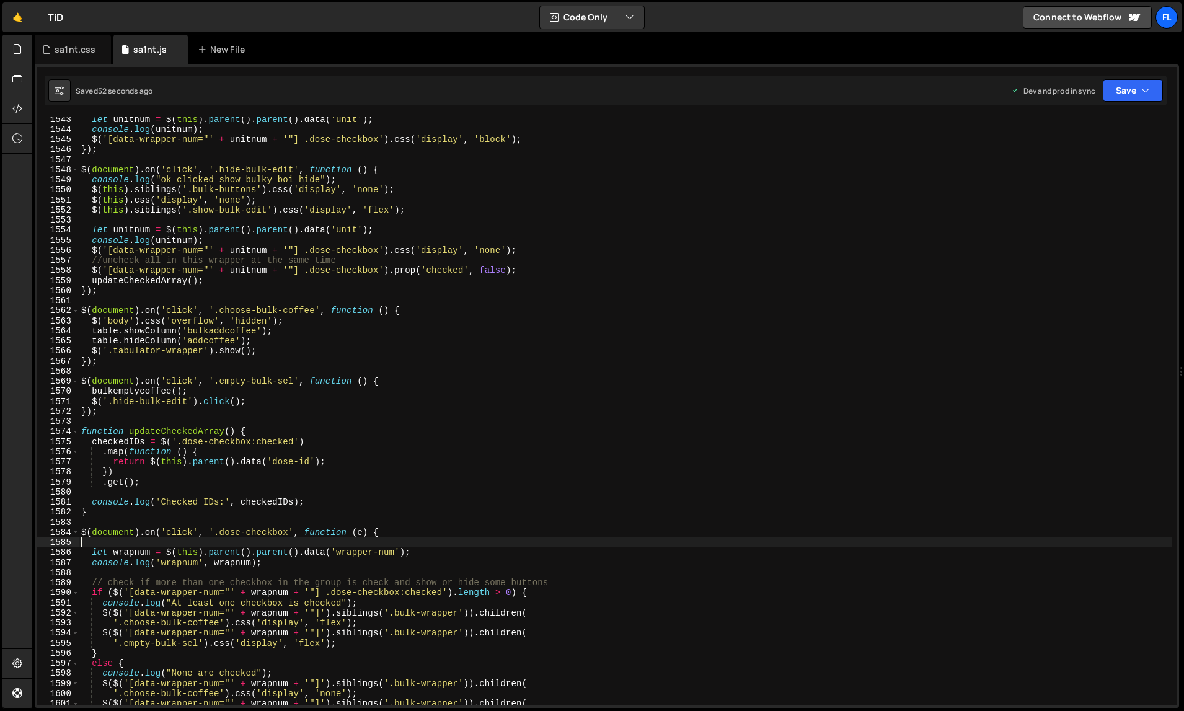
click at [745, 477] on div "let unitnum = $ ( this ) . parent ( ) . parent ( ) . data ( 'unit' ) ; console …" at bounding box center [626, 419] width 1094 height 610
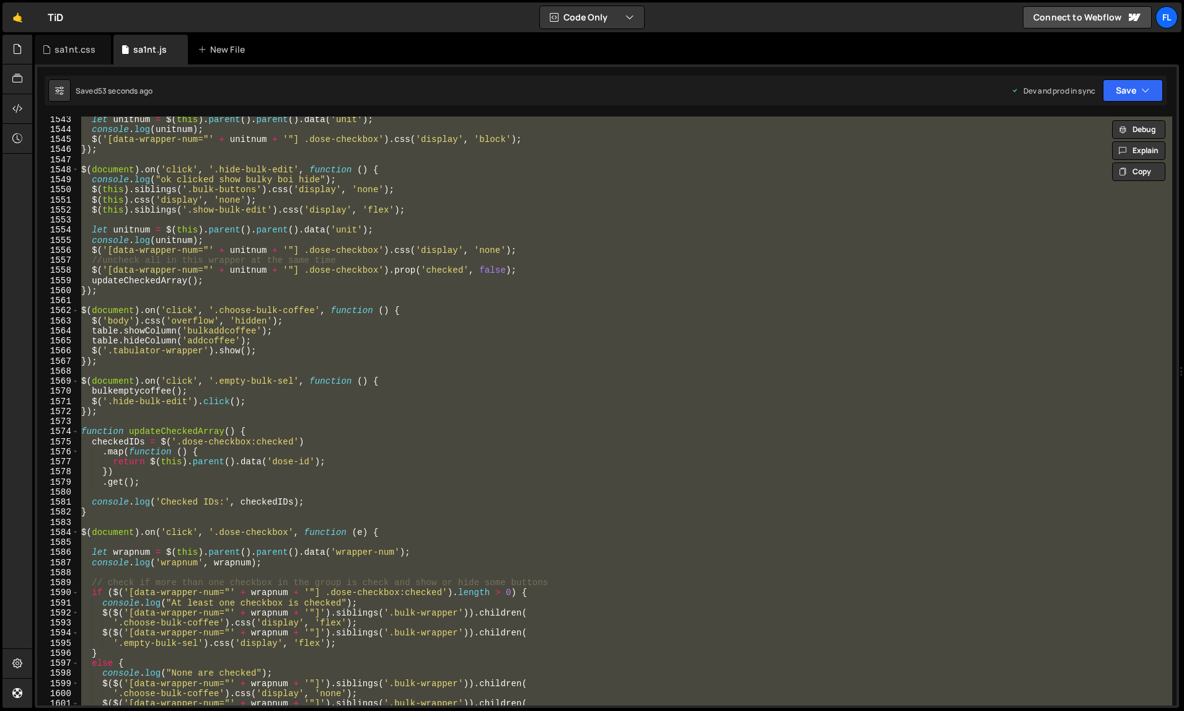
paste textarea
type textarea "});"
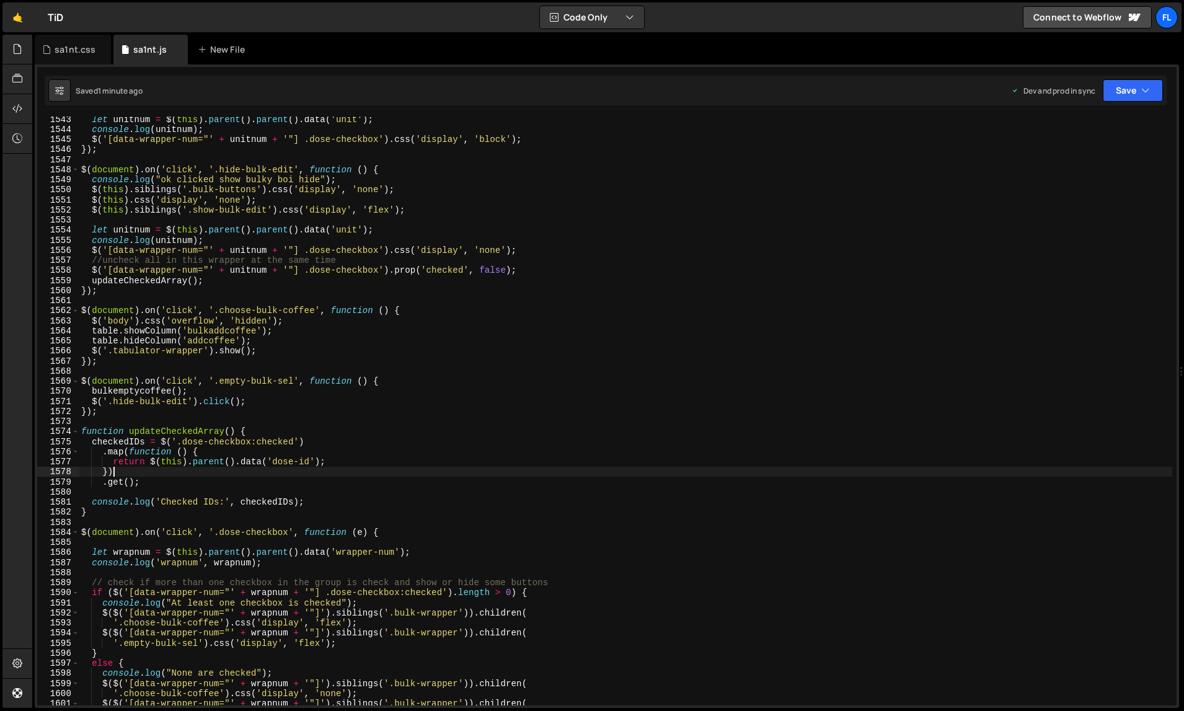
click at [783, 473] on div "let unitnum = $ ( this ) . parent ( ) . parent ( ) . data ( 'unit' ) ; console …" at bounding box center [626, 419] width 1094 height 610
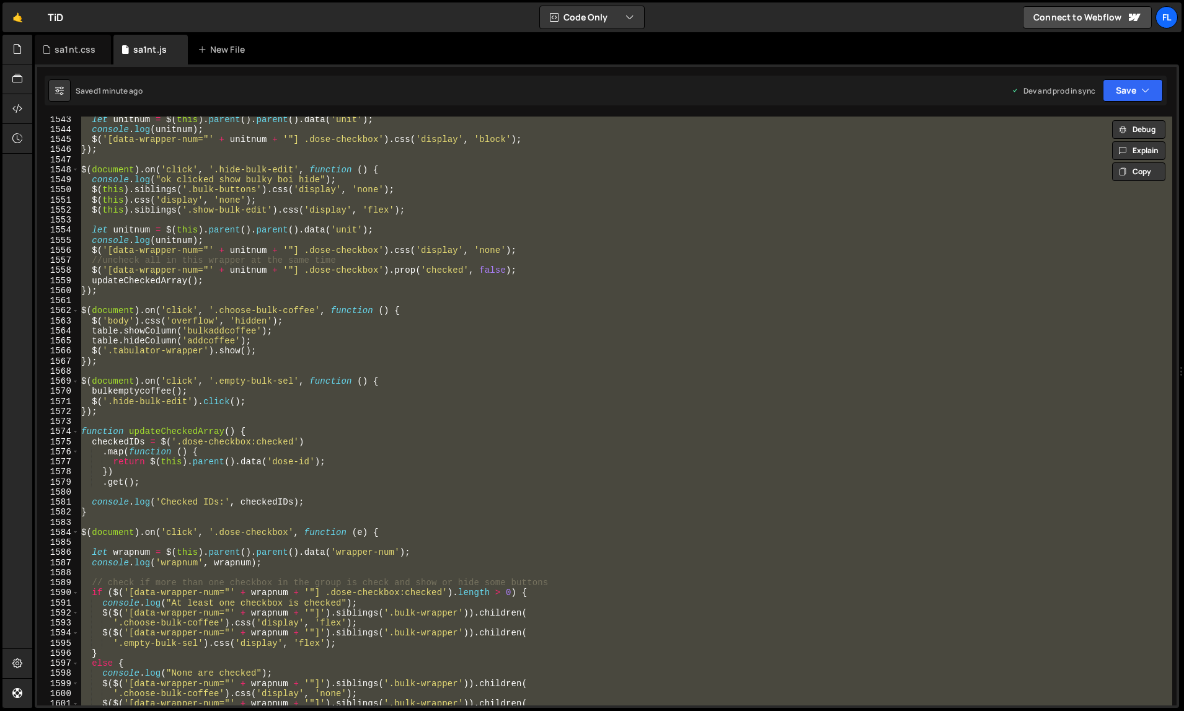
paste textarea
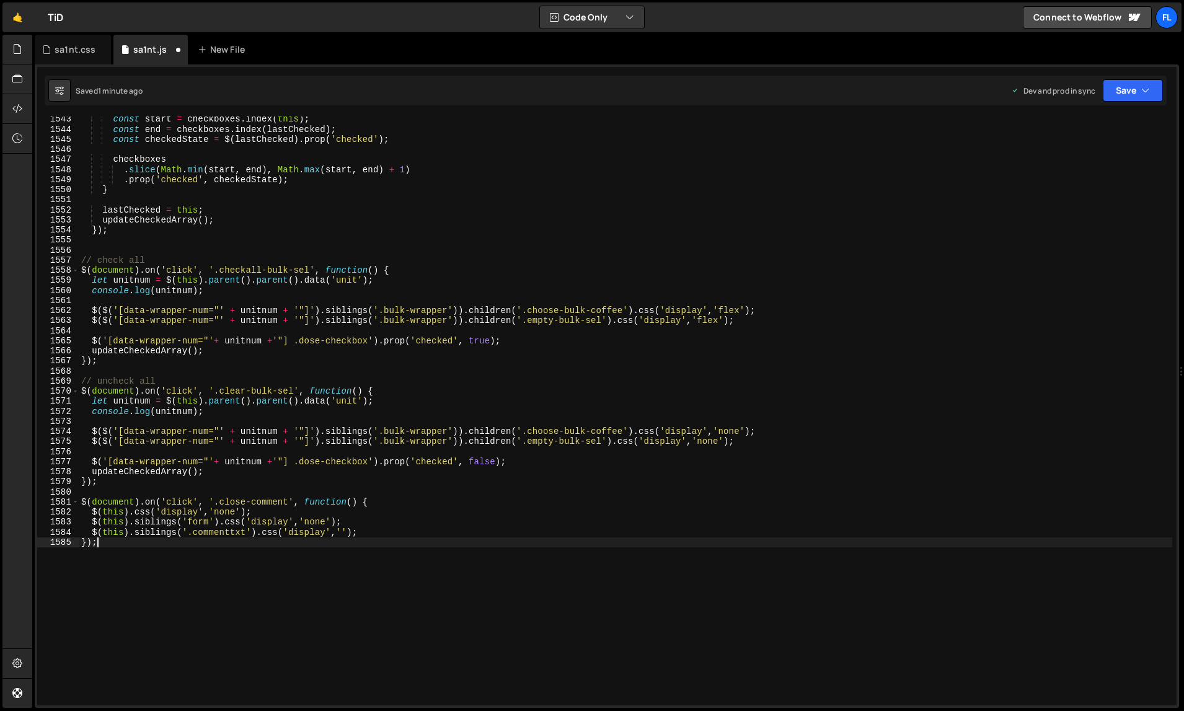
type textarea "$(document).on('click', '.dose-checkbox', function (e) {"
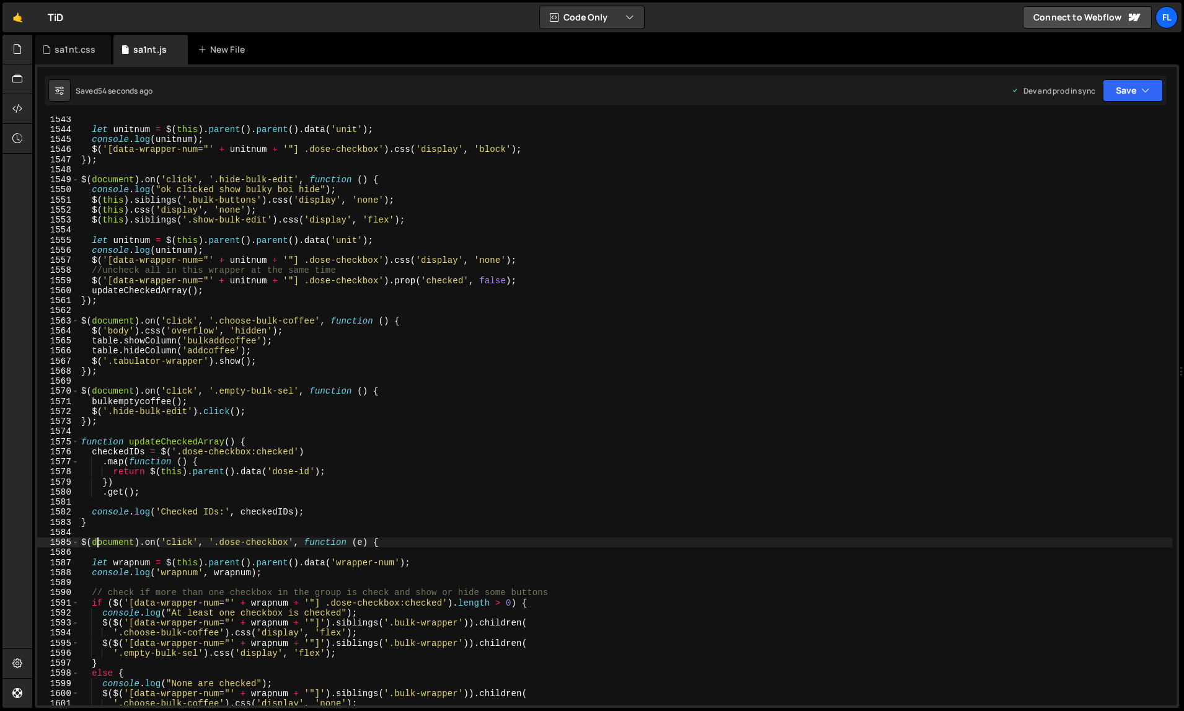
click at [730, 497] on div "let unitnum = $ ( this ) . parent ( ) . parent ( ) . data ( 'unit' ) ; console …" at bounding box center [626, 419] width 1094 height 610
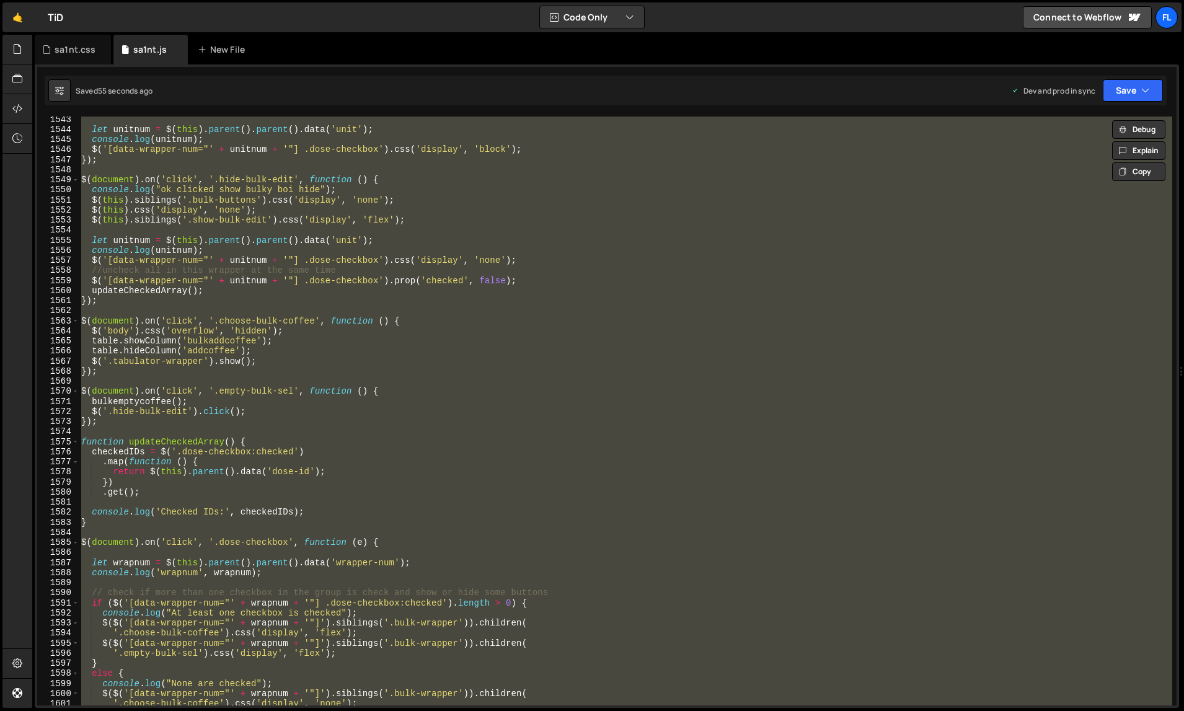
paste textarea
type textarea "});"
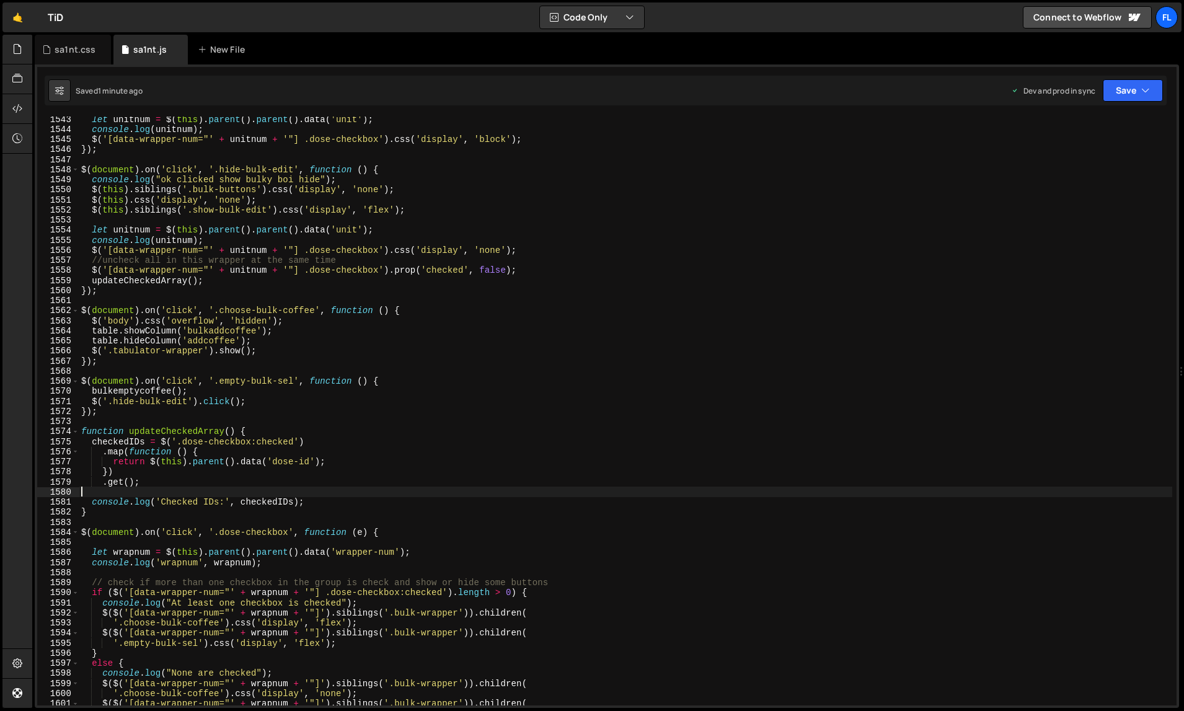
click at [754, 495] on div "let unitnum = $ ( this ) . parent ( ) . parent ( ) . data ( 'unit' ) ; console …" at bounding box center [626, 419] width 1094 height 610
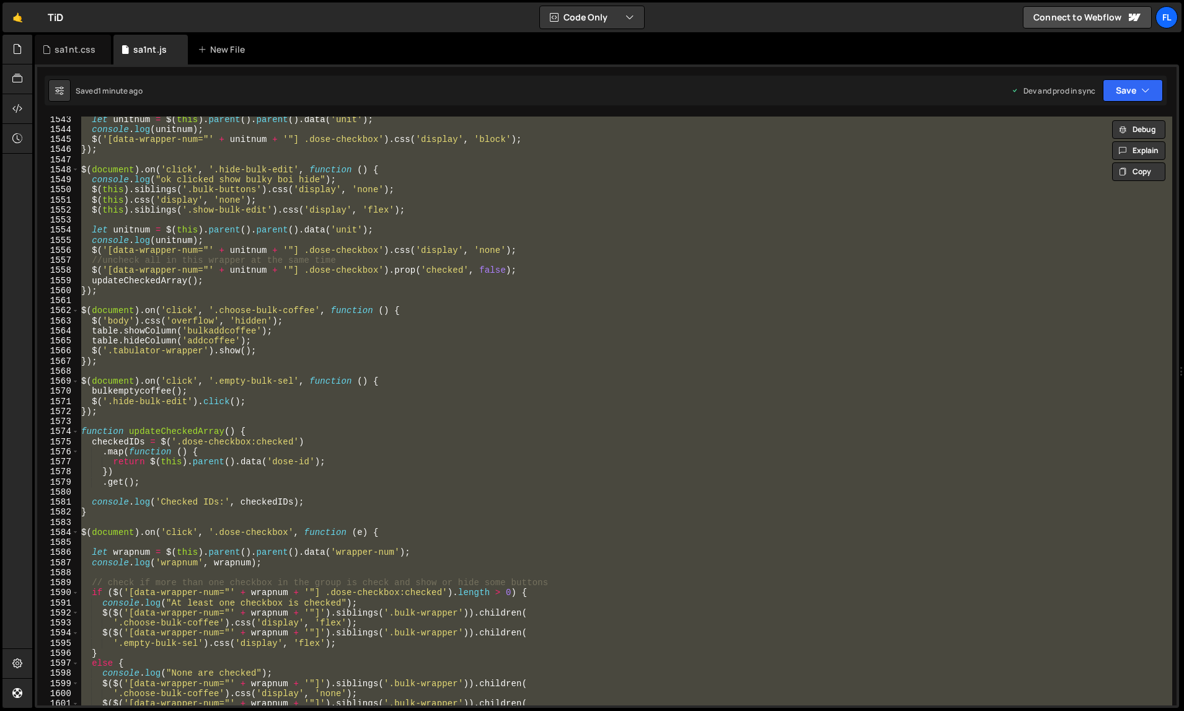
paste textarea
type textarea "});"
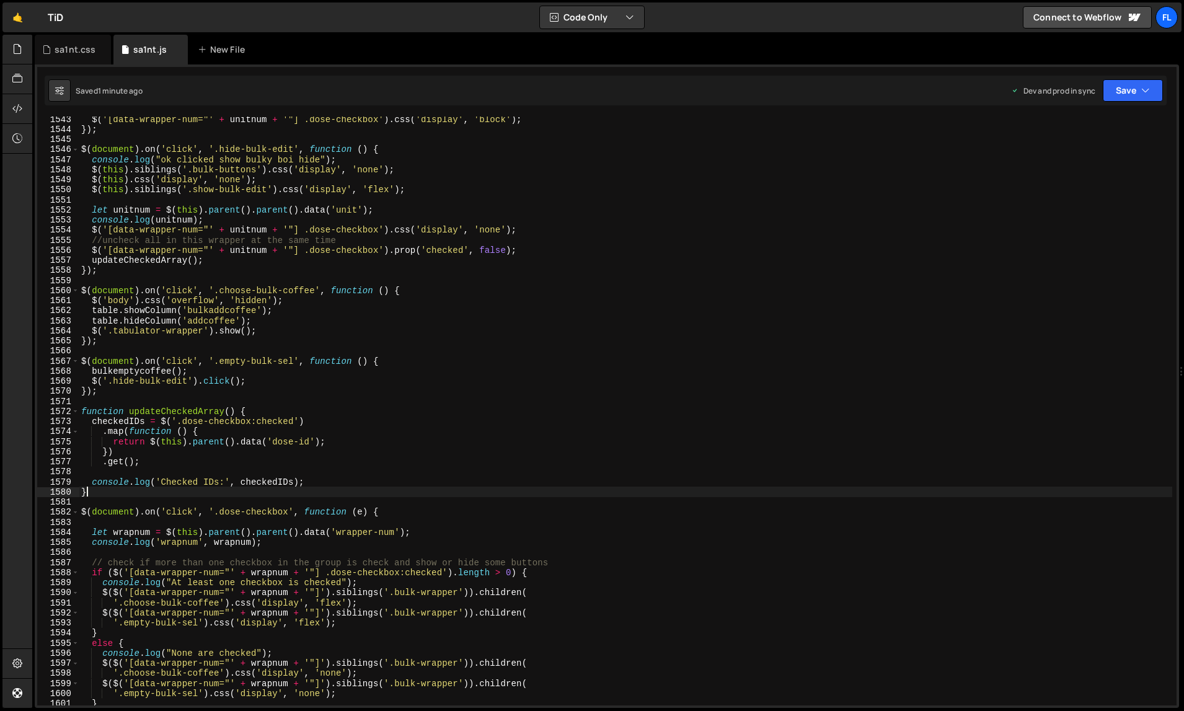
click at [776, 493] on div "$ ( '[data-wrapper-num="' + unitnum + '"] .dose-checkbox' ) . css ( 'display' ,…" at bounding box center [626, 419] width 1094 height 610
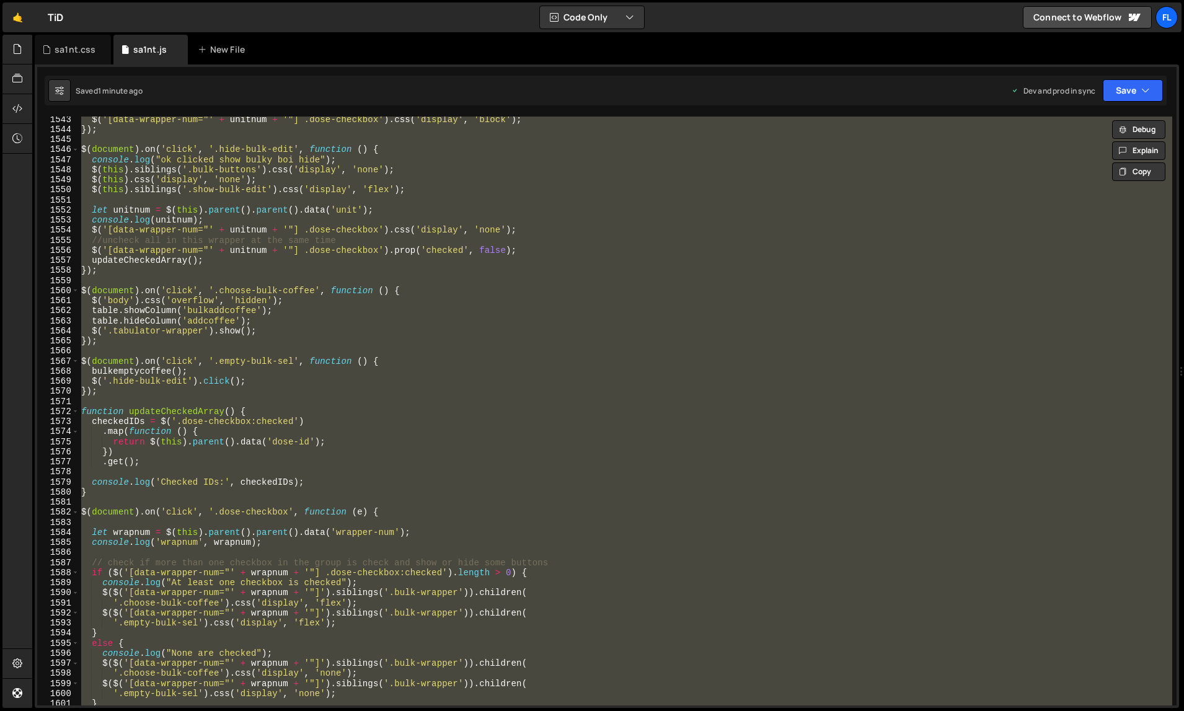
paste textarea
type textarea "});"
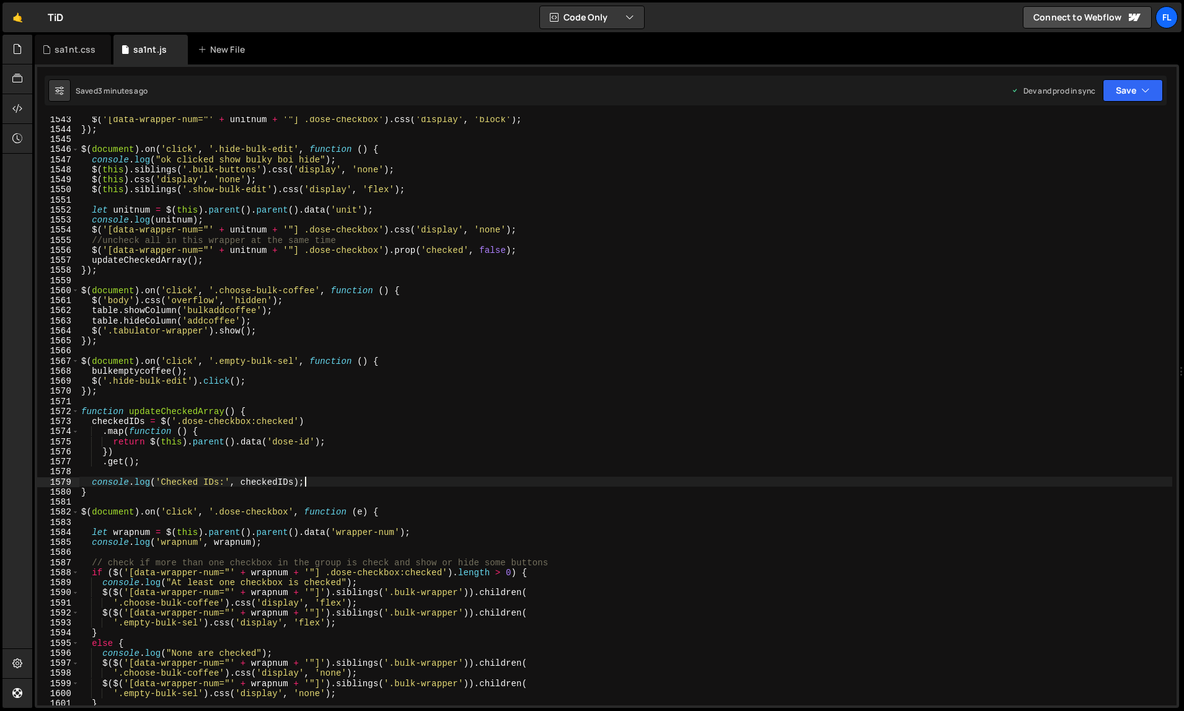
click at [713, 482] on div "$ ( '[data-wrapper-num="' + unitnum + '"] .dose-checkbox' ) . css ( 'display' ,…" at bounding box center [626, 419] width 1094 height 610
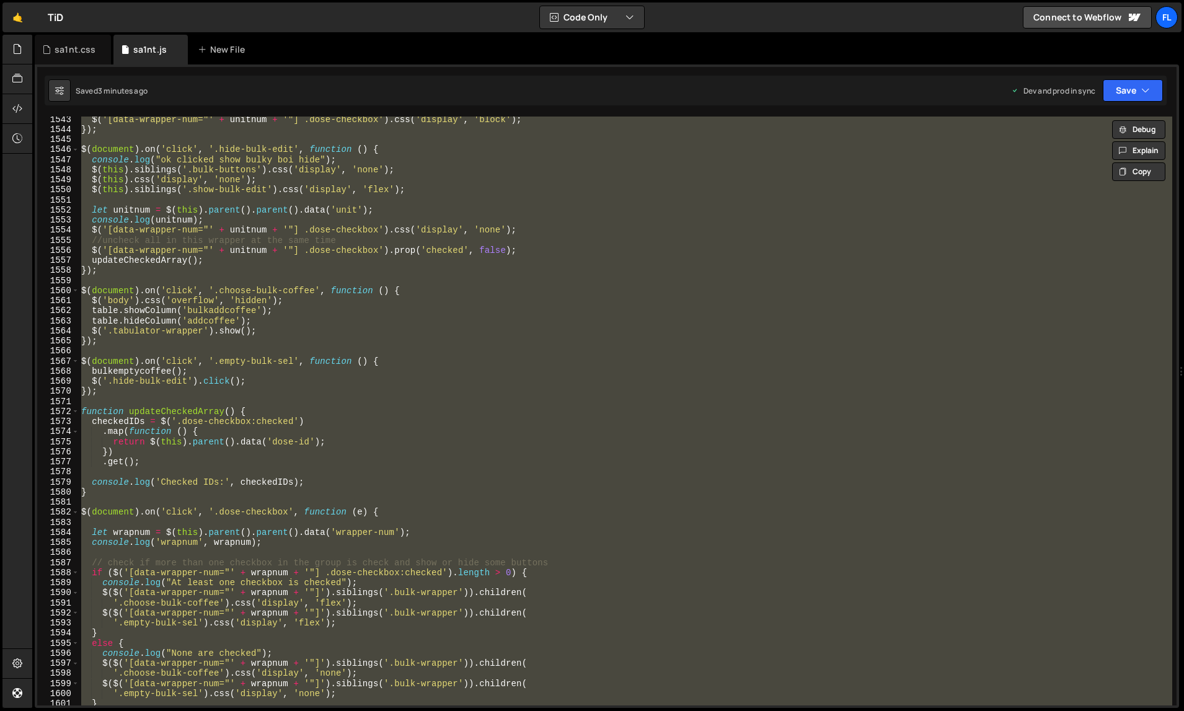
paste textarea
type textarea "});"
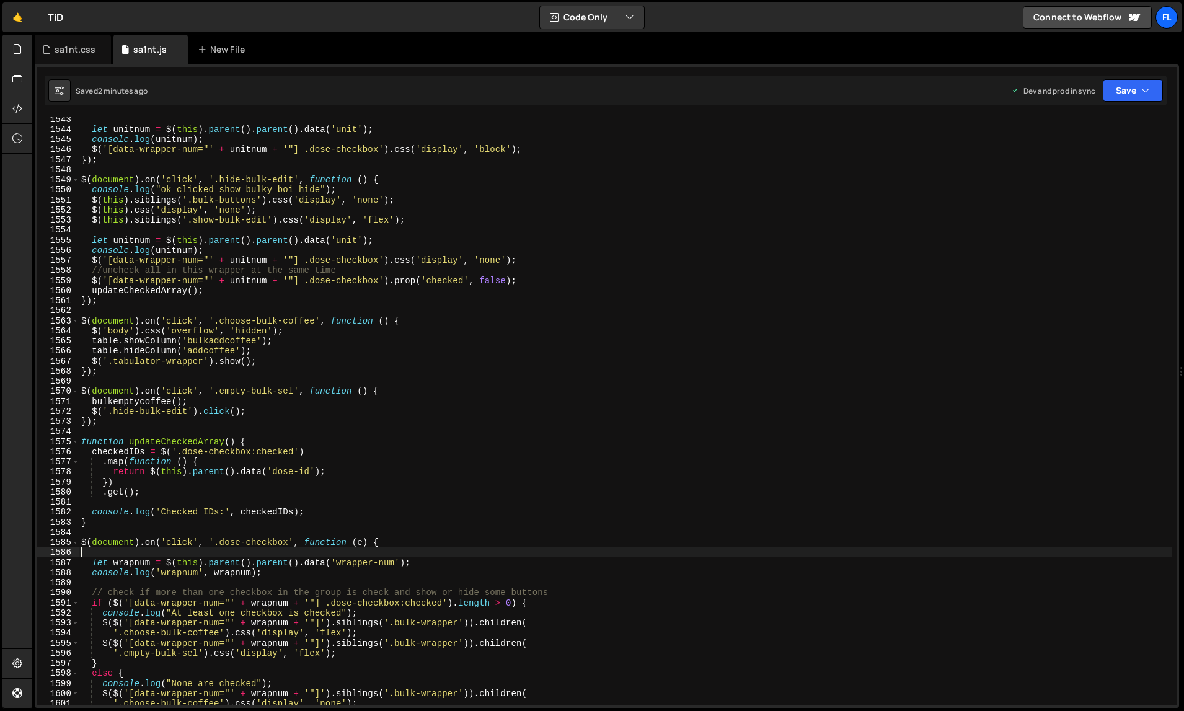
click at [807, 482] on div "let unitnum = $ ( this ) . parent ( ) . parent ( ) . data ( 'unit' ) ; console …" at bounding box center [626, 419] width 1094 height 610
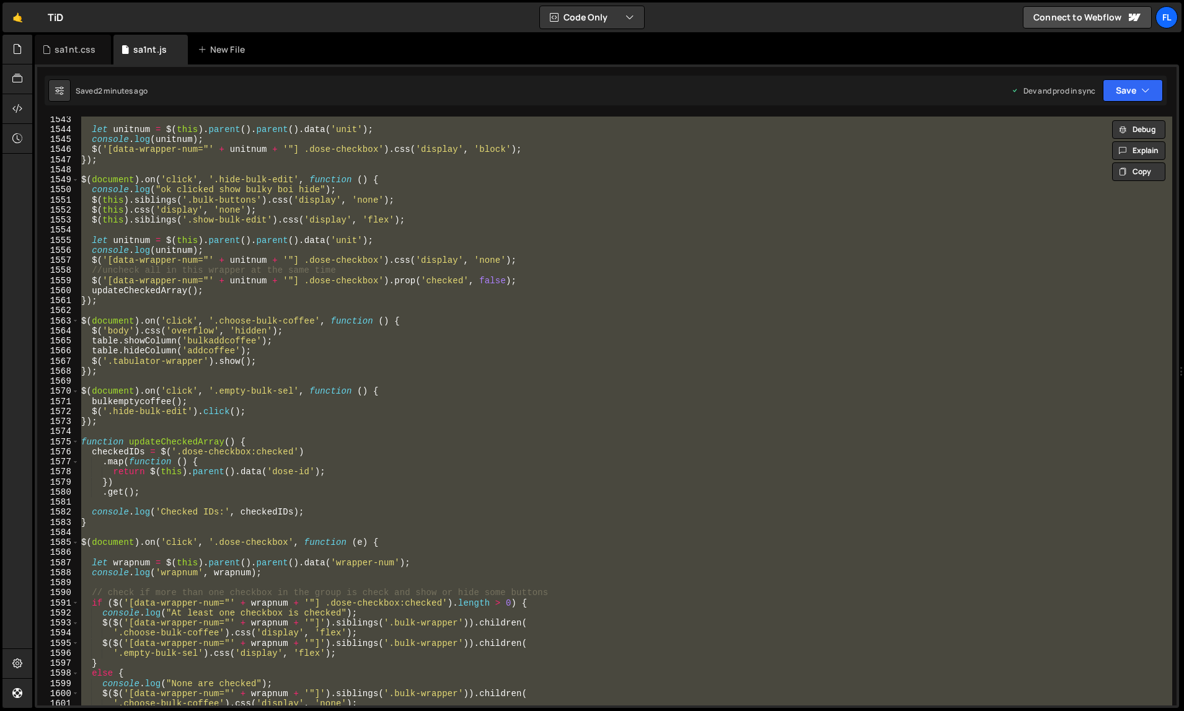
paste textarea
type textarea "});"
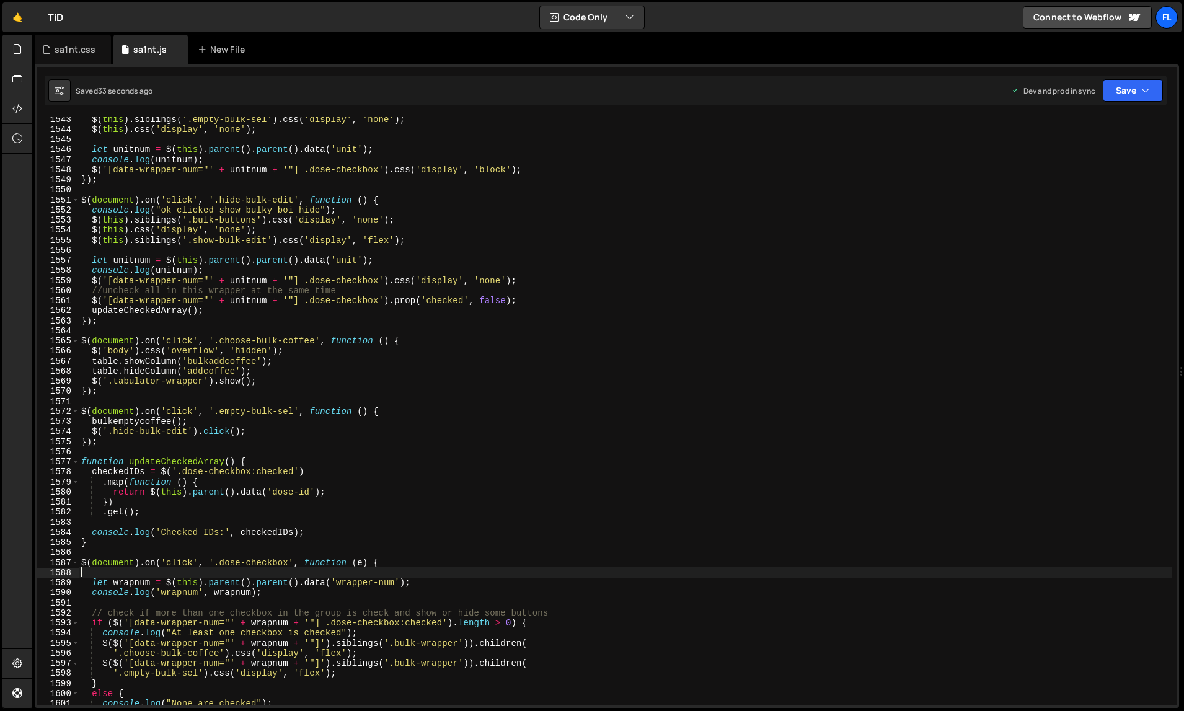
click at [786, 464] on div "$ ( this ) . siblings ( '.empty-bulk-sel' ) . css ( 'display' , 'none' ) ; $ ( …" at bounding box center [626, 419] width 1094 height 610
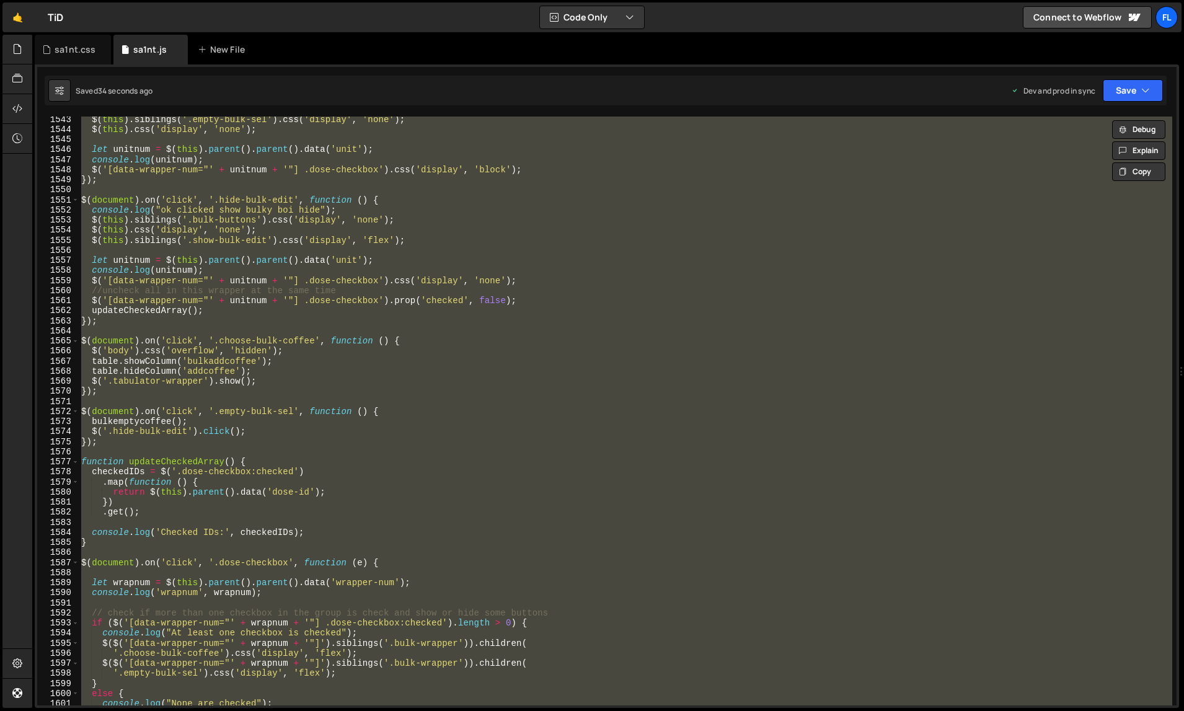
paste textarea
type textarea "});"
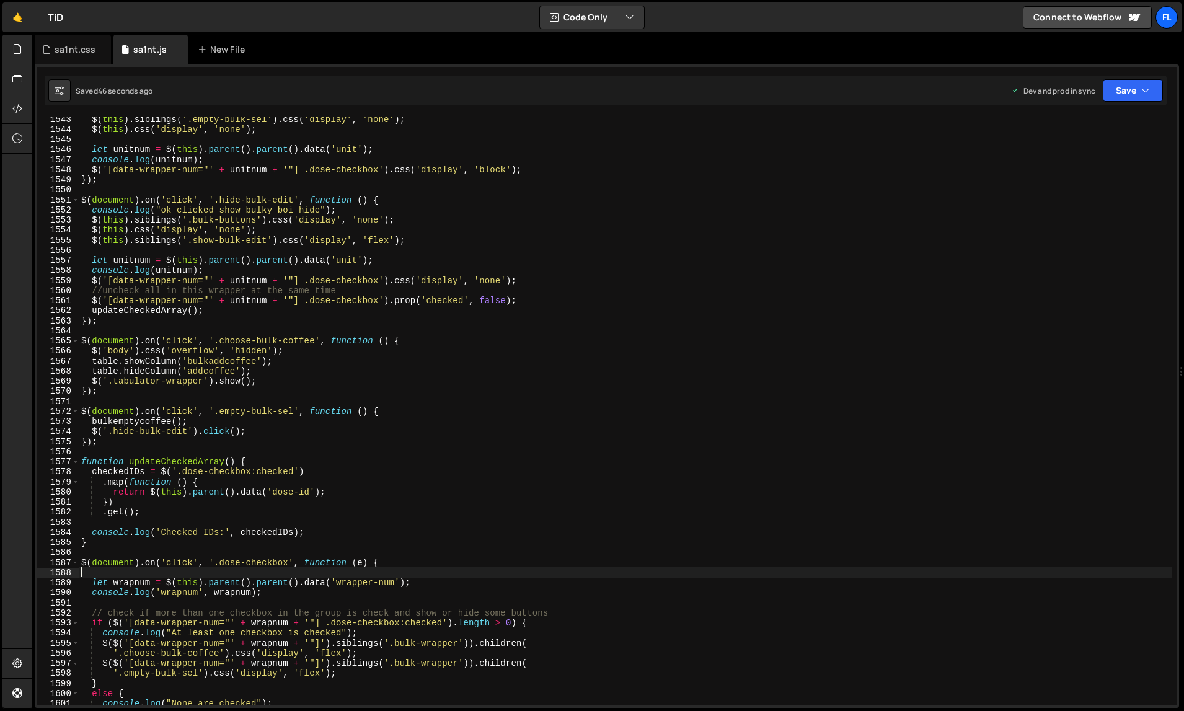
click at [910, 502] on div "$ ( this ) . siblings ( '.empty-bulk-sel' ) . css ( 'display' , 'none' ) ; $ ( …" at bounding box center [626, 419] width 1094 height 610
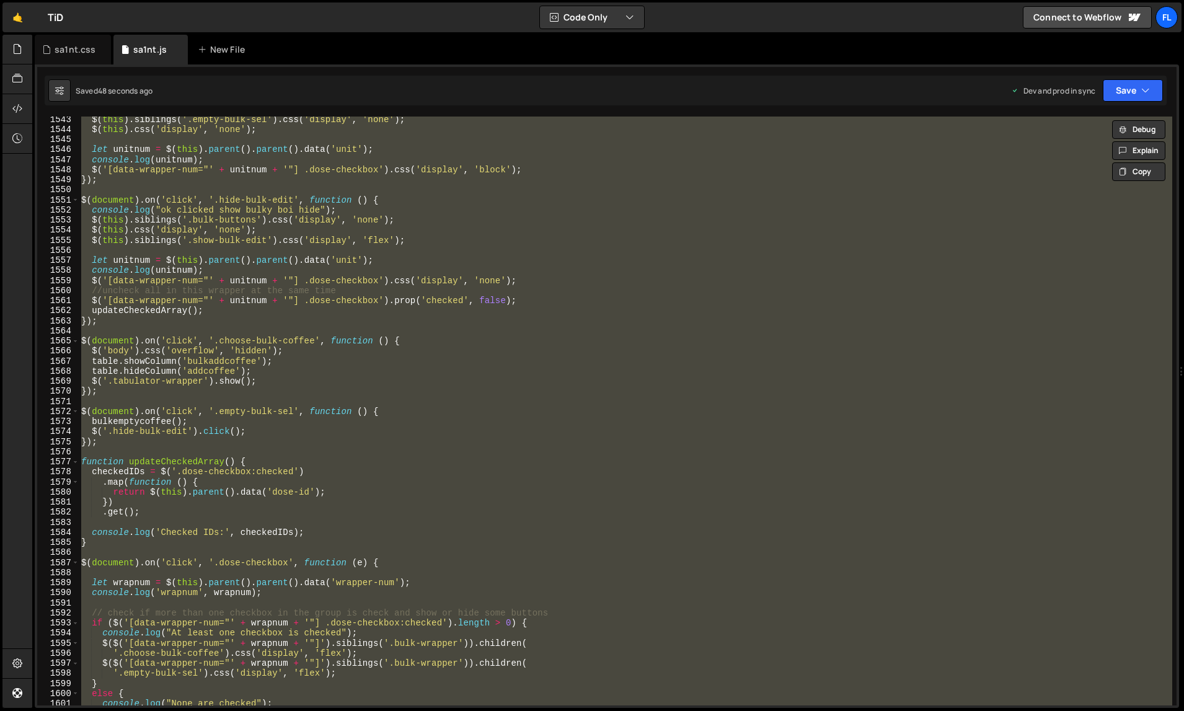
paste textarea
type textarea "});"
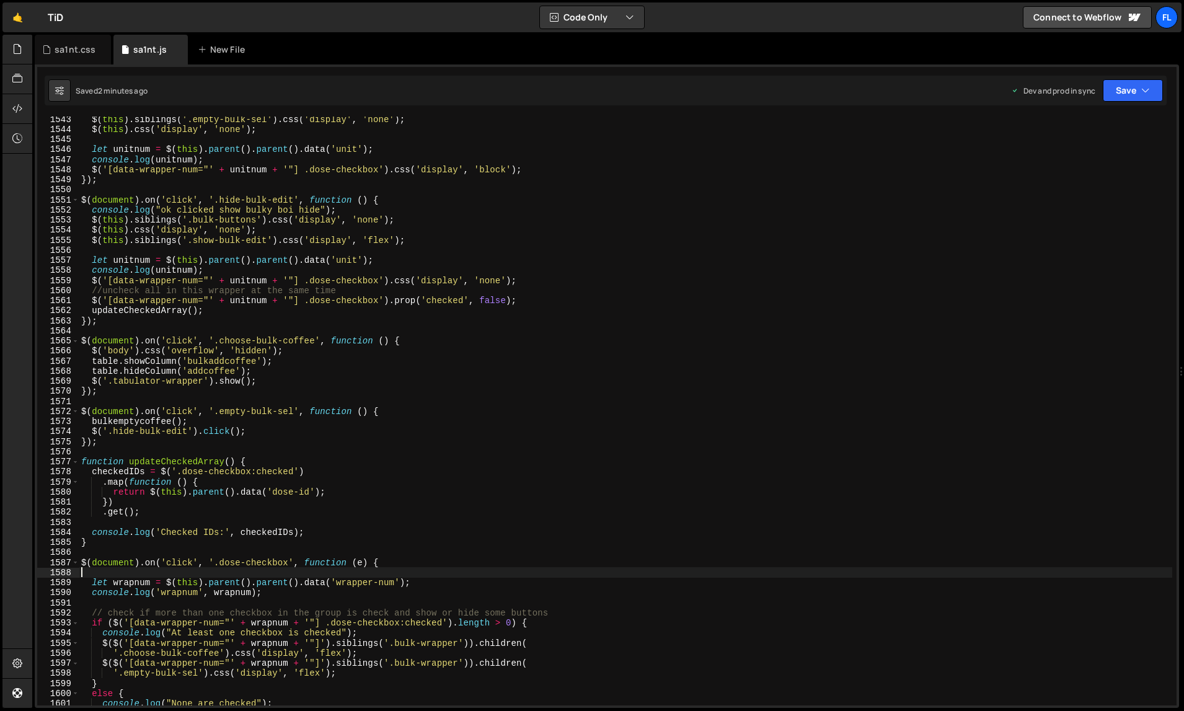
click at [727, 445] on div "$ ( this ) . siblings ( '.empty-bulk-sel' ) . css ( 'display' , 'none' ) ; $ ( …" at bounding box center [626, 419] width 1094 height 610
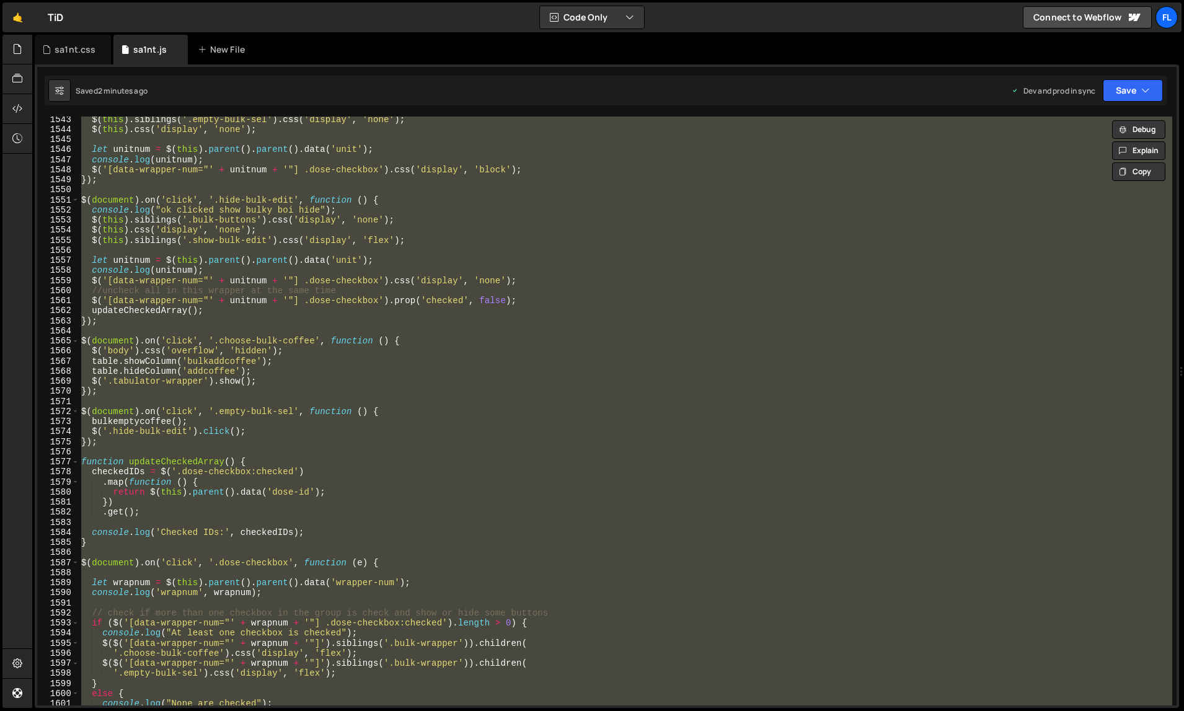
paste textarea
type textarea "});"
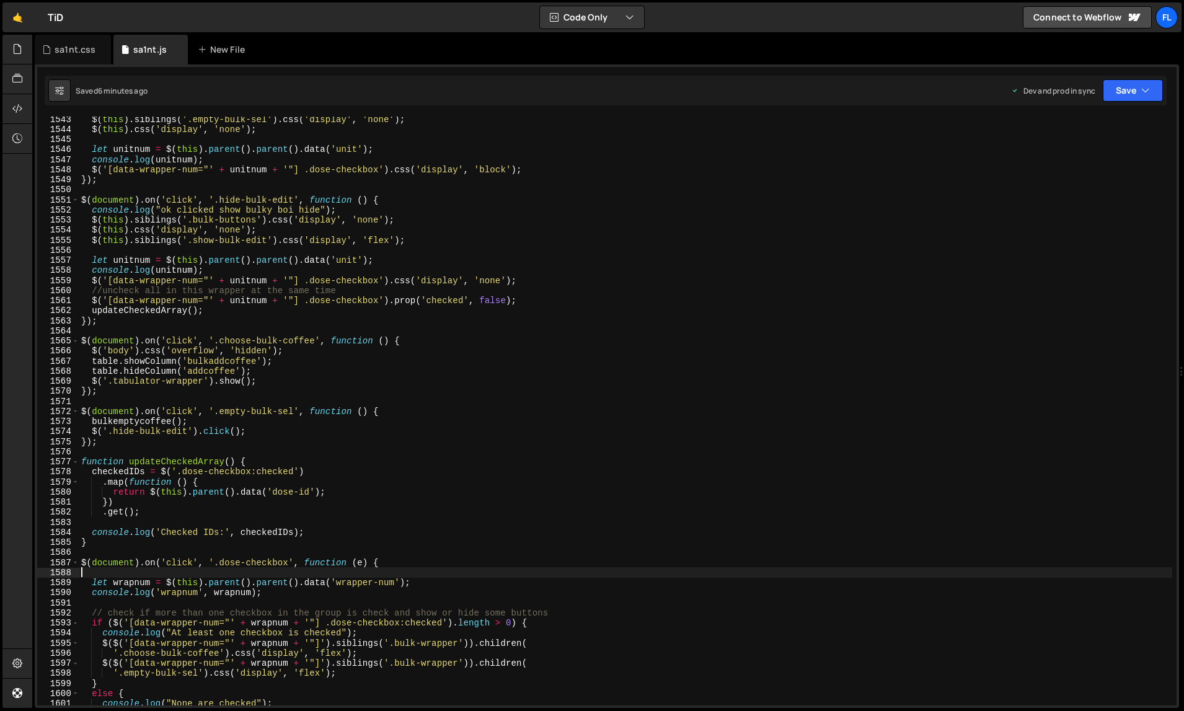
click at [682, 436] on div "$ ( this ) . siblings ( '.empty-bulk-sel' ) . css ( 'display' , 'none' ) ; $ ( …" at bounding box center [626, 419] width 1094 height 610
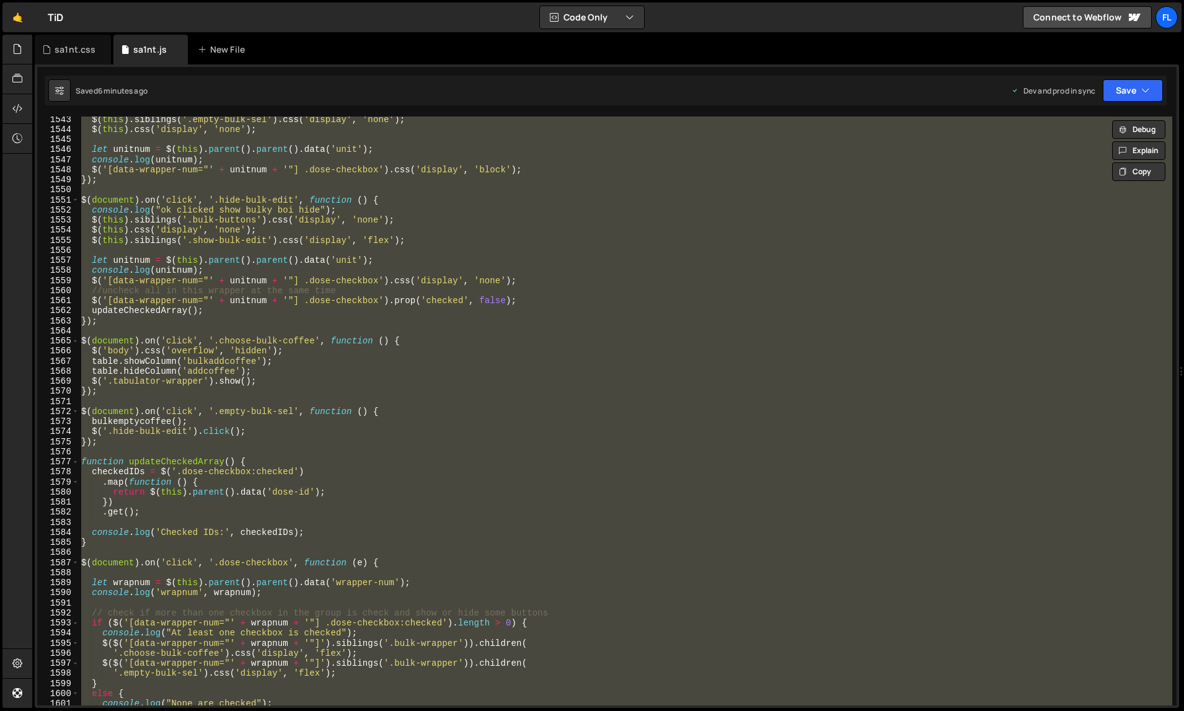
paste textarea
type textarea "});"
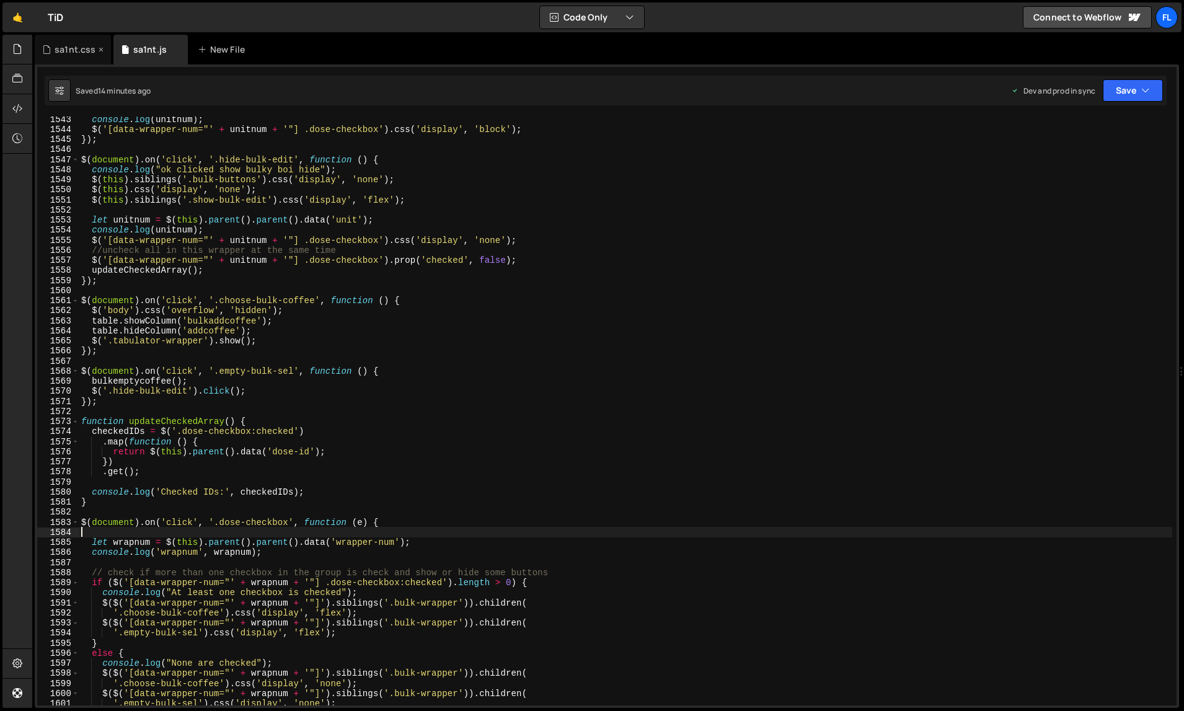
click at [61, 50] on div "sa1nt.css" at bounding box center [75, 49] width 41 height 12
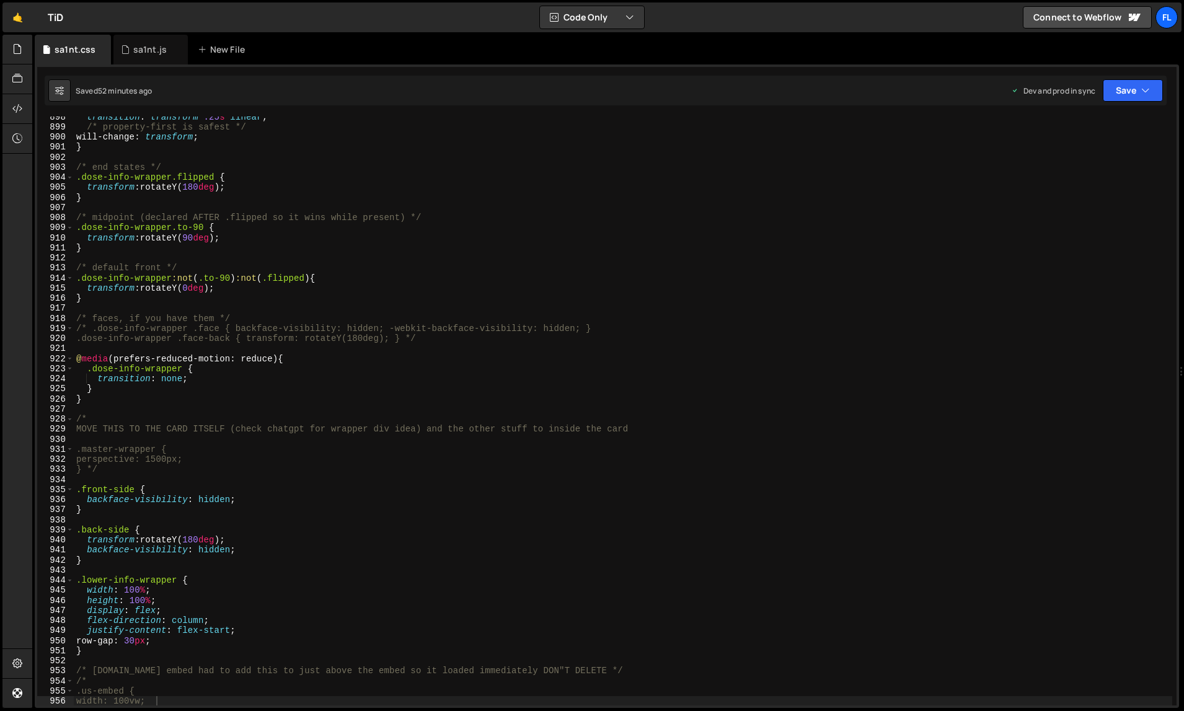
click at [144, 166] on div "transition : transform .25 s linear ; /* property-first is safest */ will-chang…" at bounding box center [623, 417] width 1099 height 610
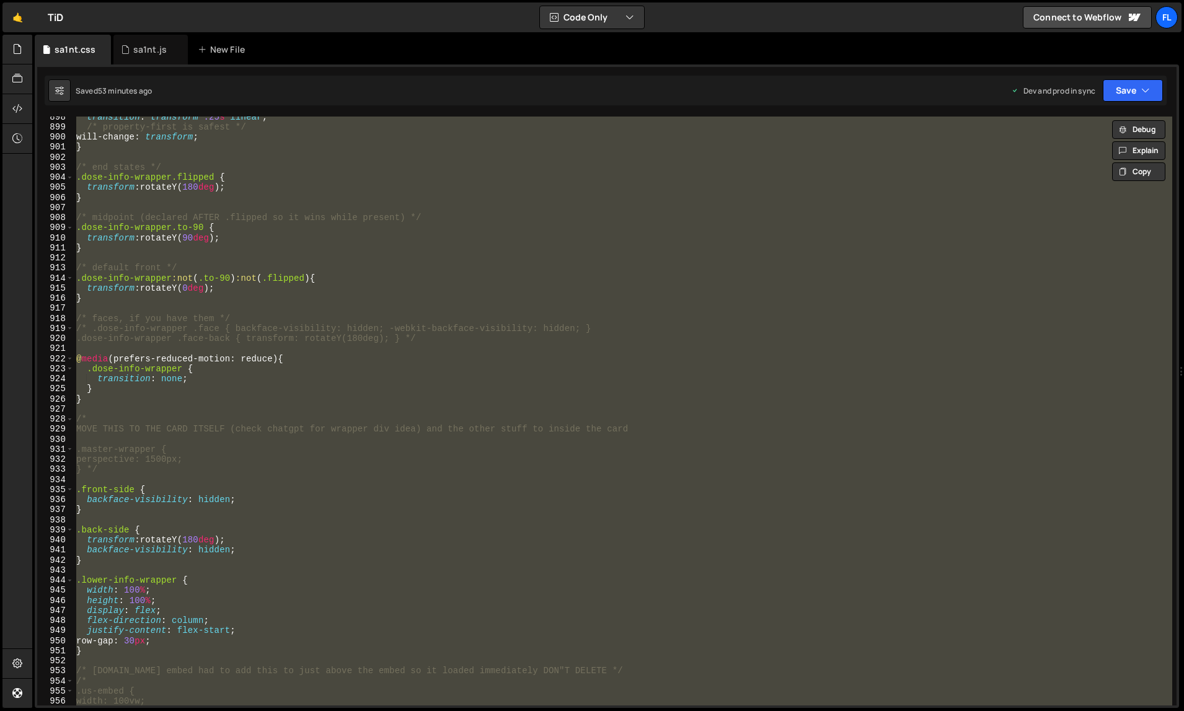
paste textarea
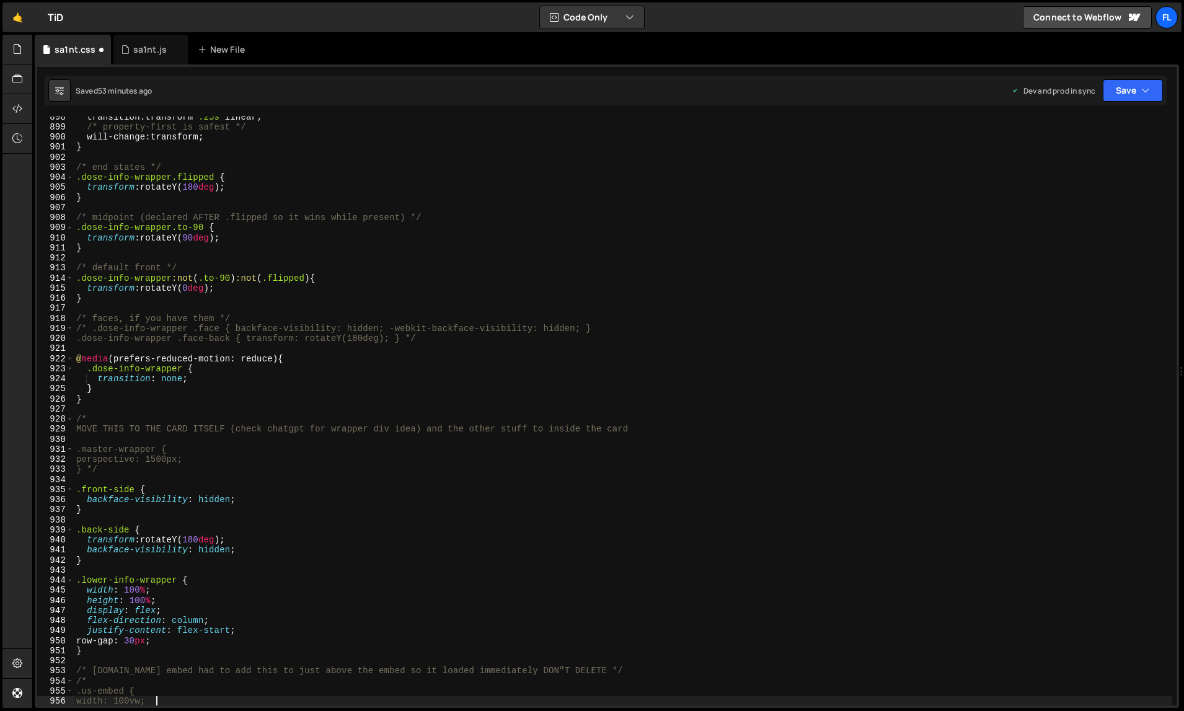
scroll to position [9053, 0]
click at [851, 499] on div "transition : transform .25 s linear ; /* property-first is safest */ will-chang…" at bounding box center [623, 417] width 1099 height 610
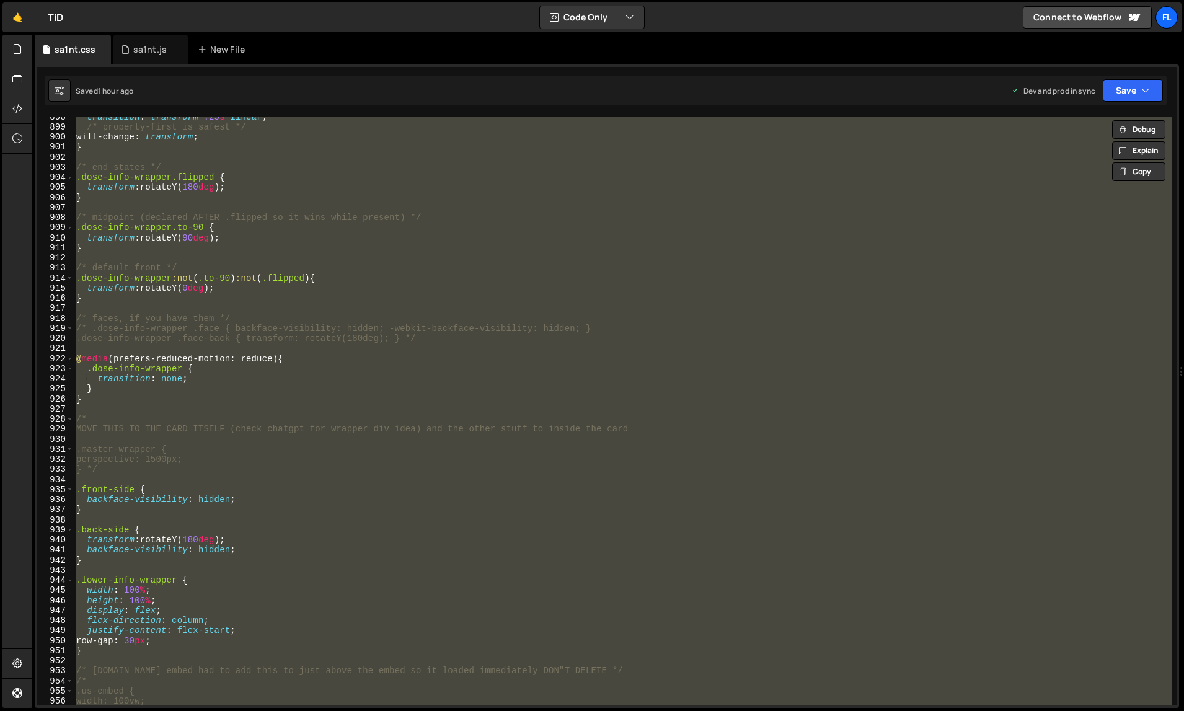
paste textarea
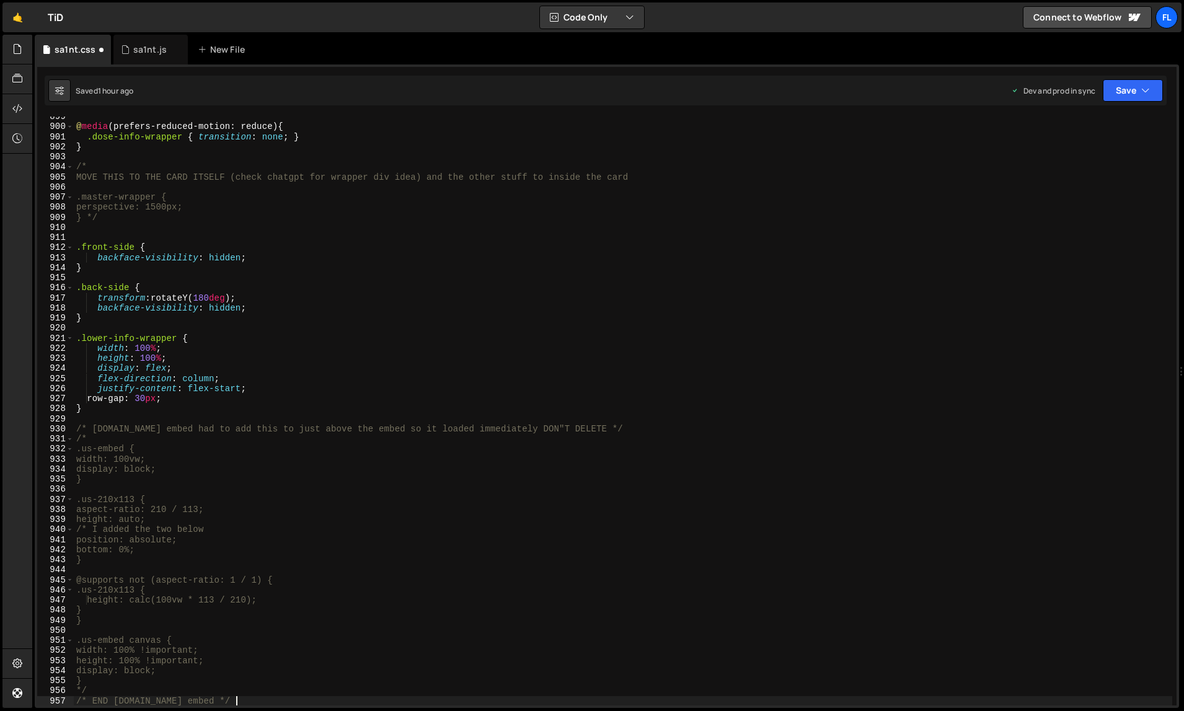
type textarea "width: 100vw;"
